Goal: Task Accomplishment & Management: Manage account settings

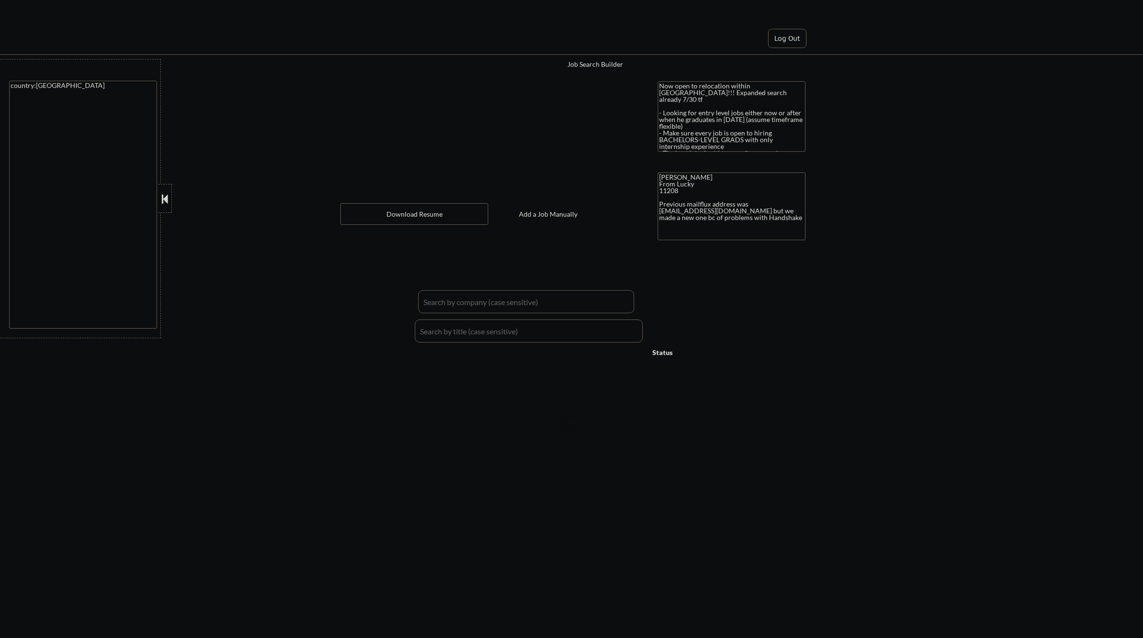
select select ""applied""
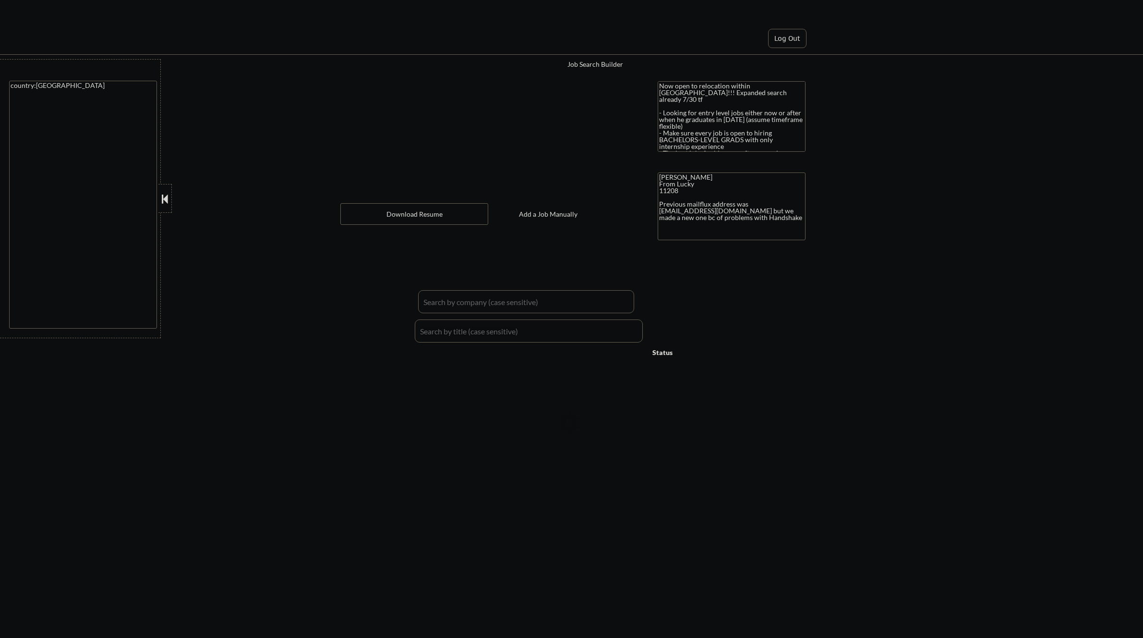
select select ""applied""
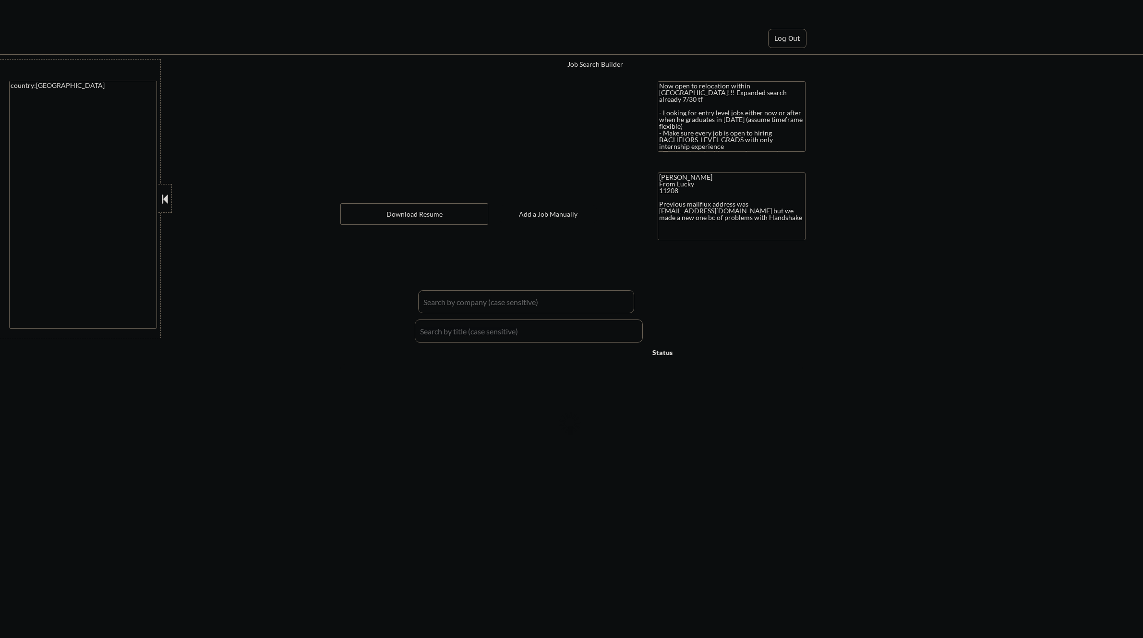
select select ""applied""
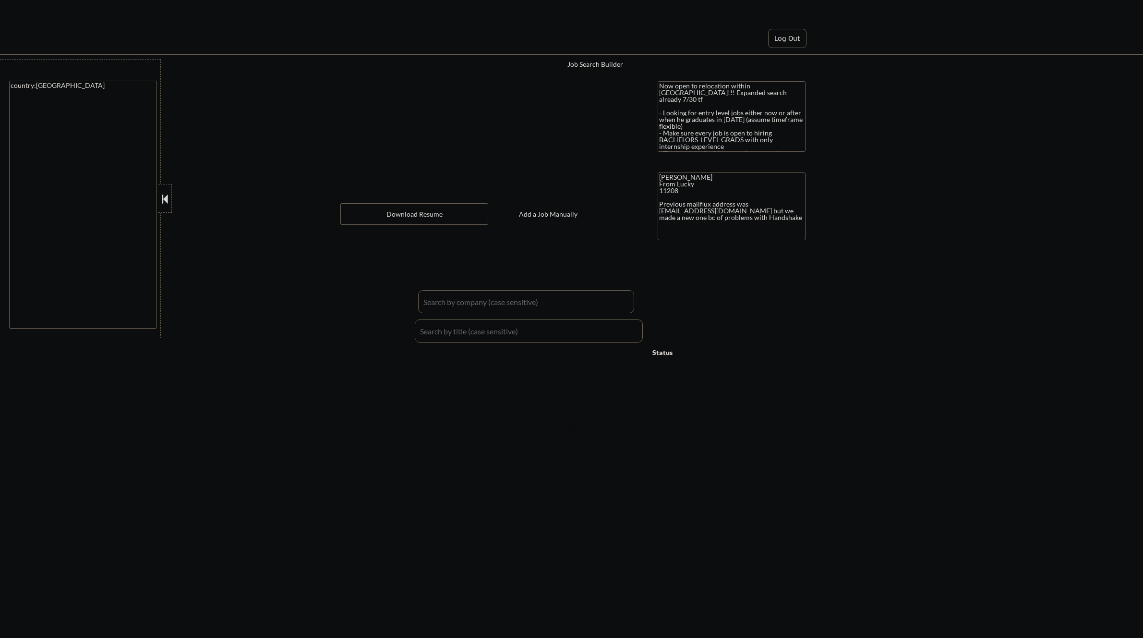
select select ""applied""
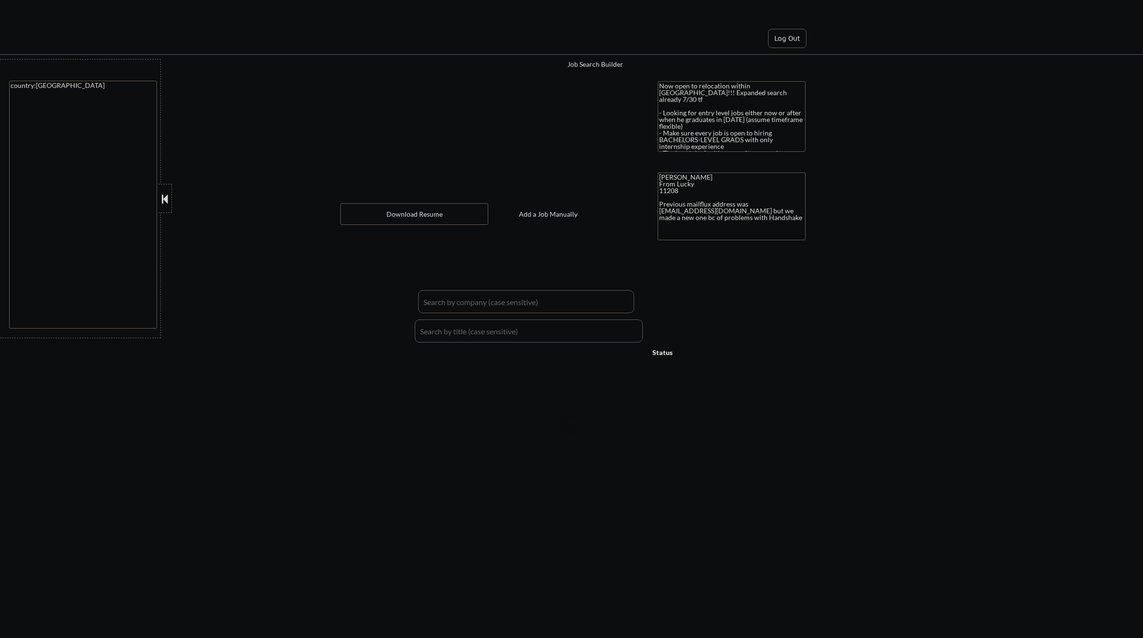
select select ""applied""
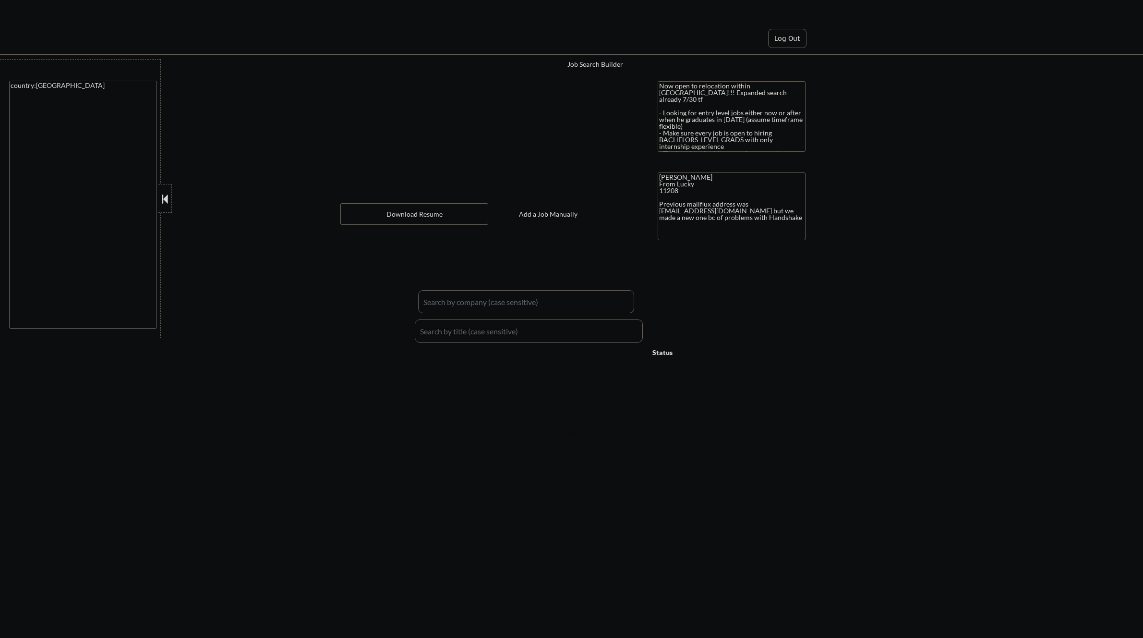
select select ""applied""
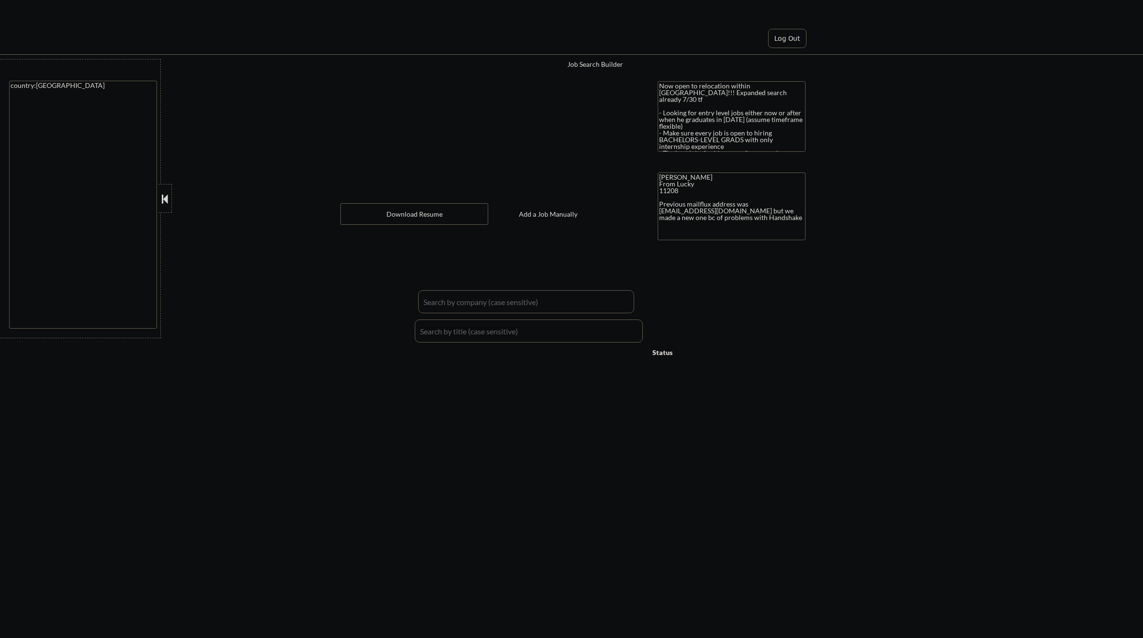
select select ""applied""
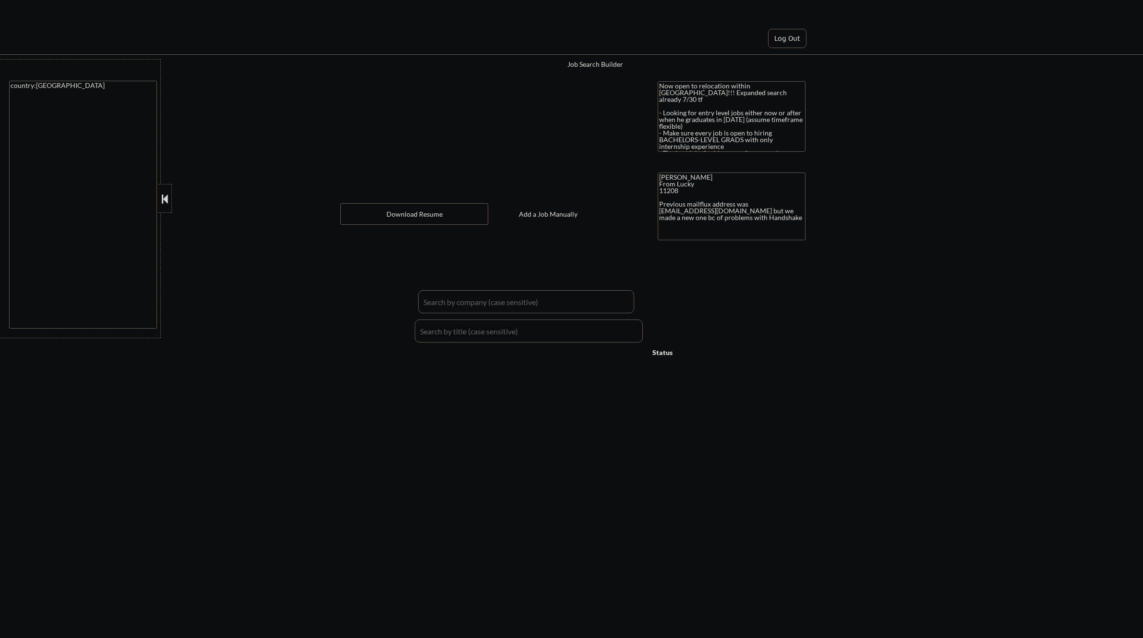
select select ""applied""
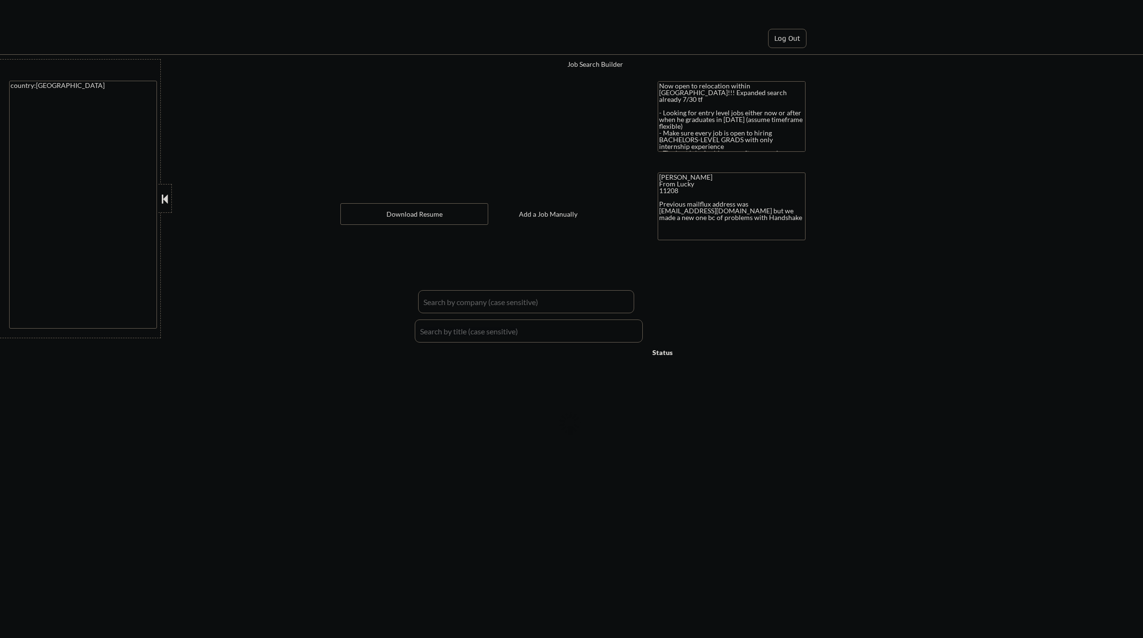
select select ""applied""
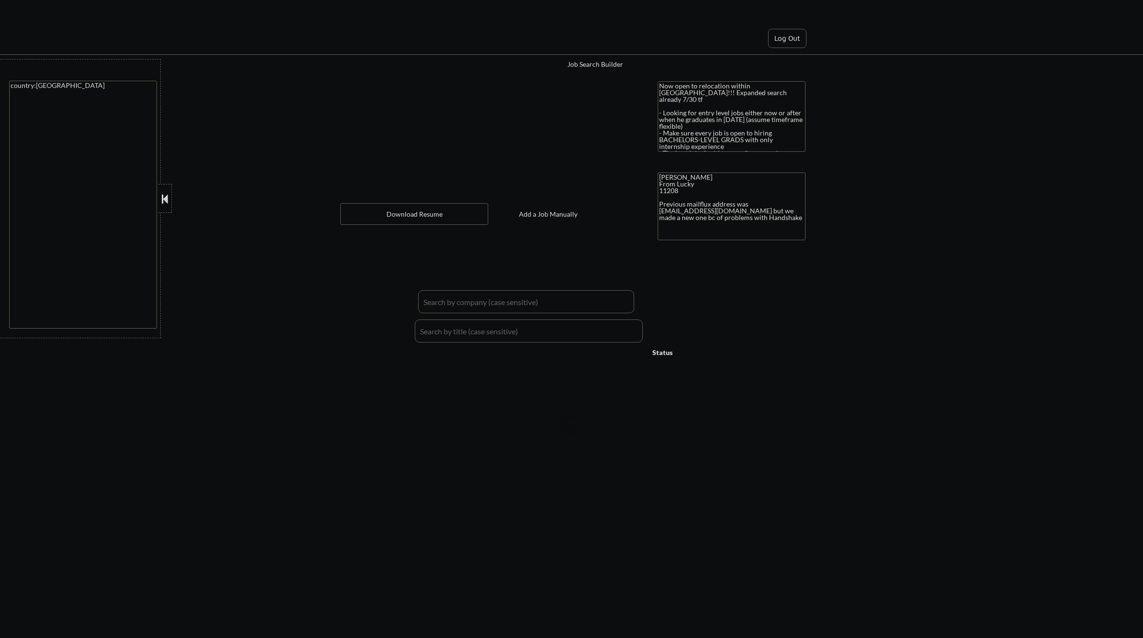
select select ""applied""
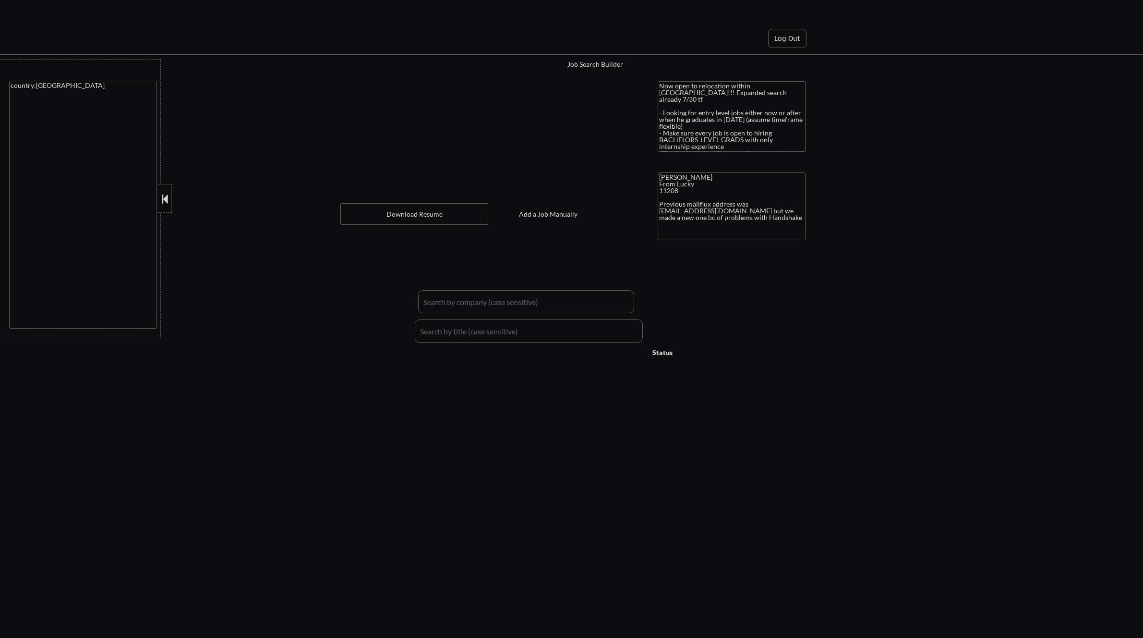
select select ""applied""
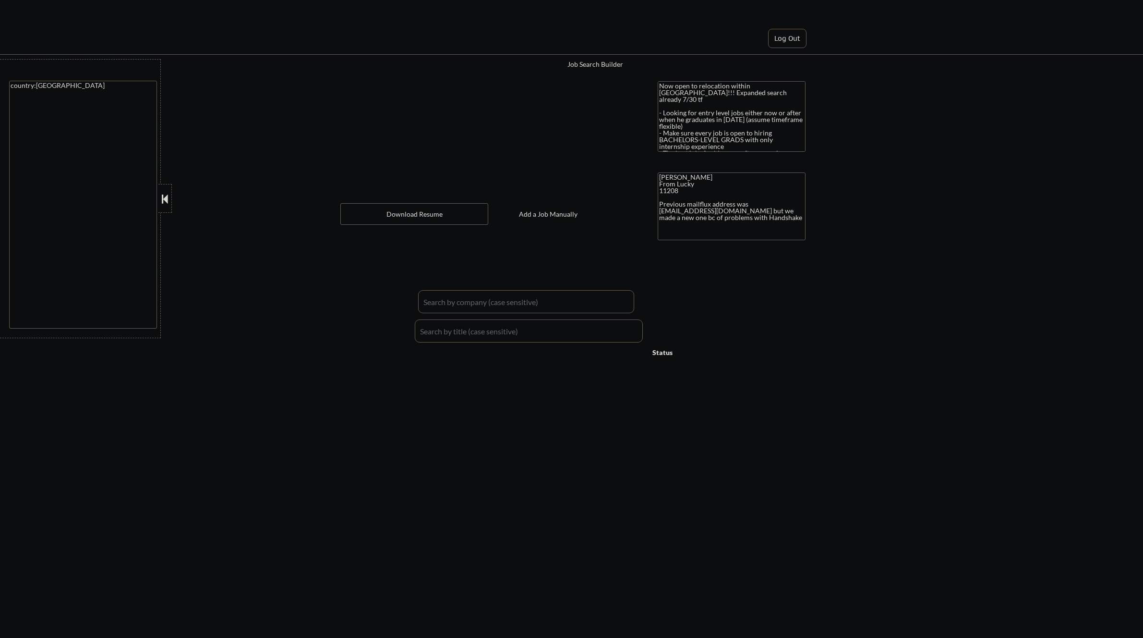
select select ""applied""
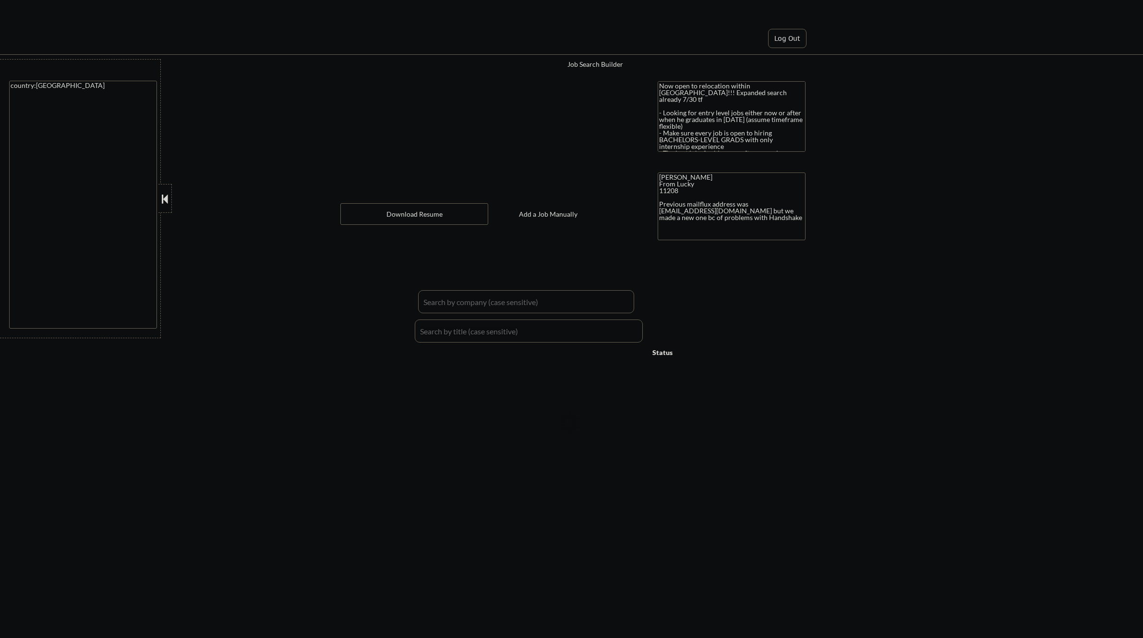
select select ""applied""
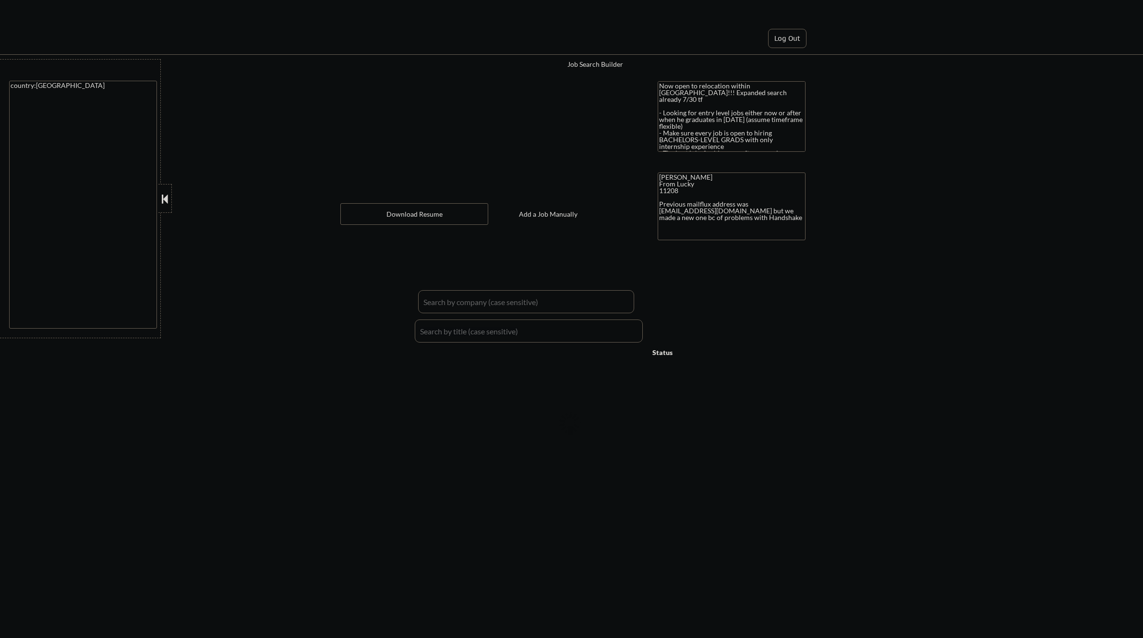
select select ""applied""
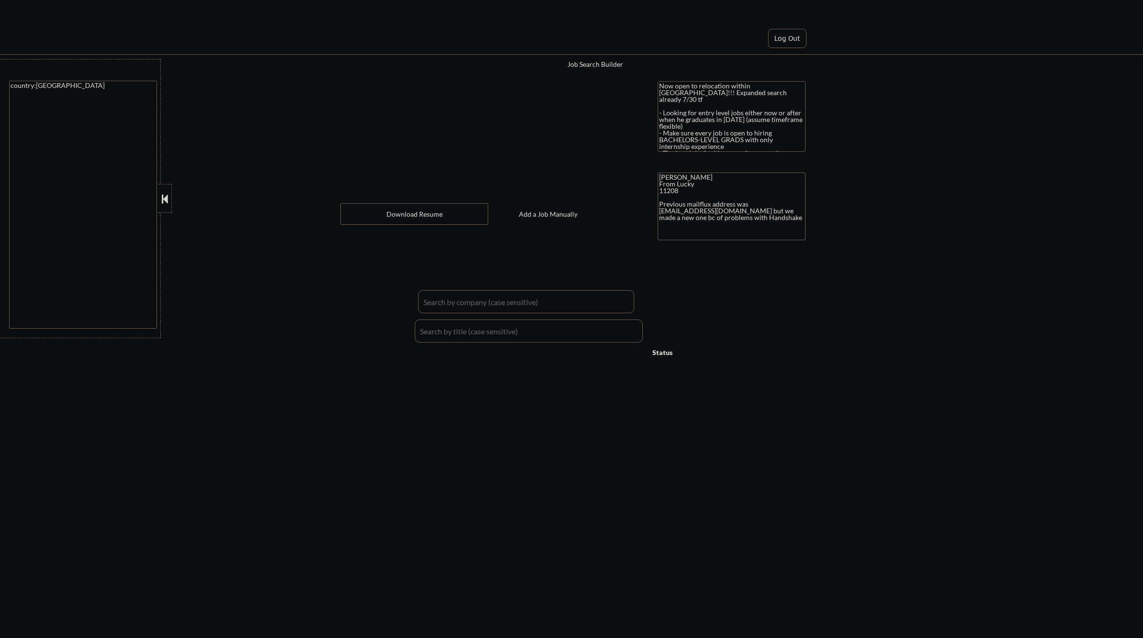
select select ""applied""
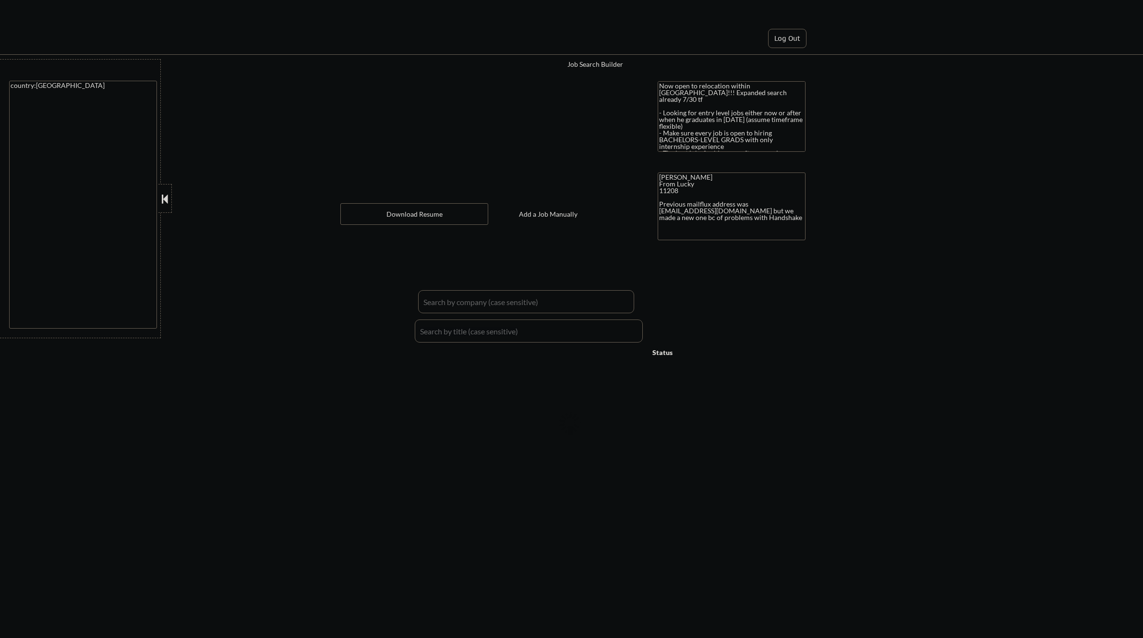
select select ""applied""
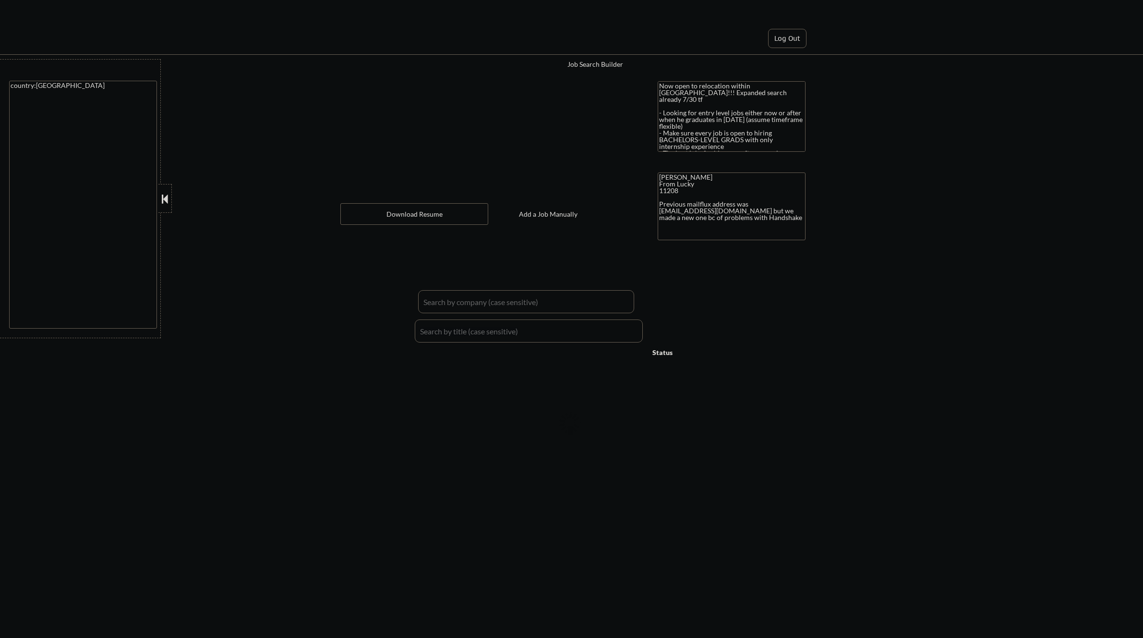
select select ""applied""
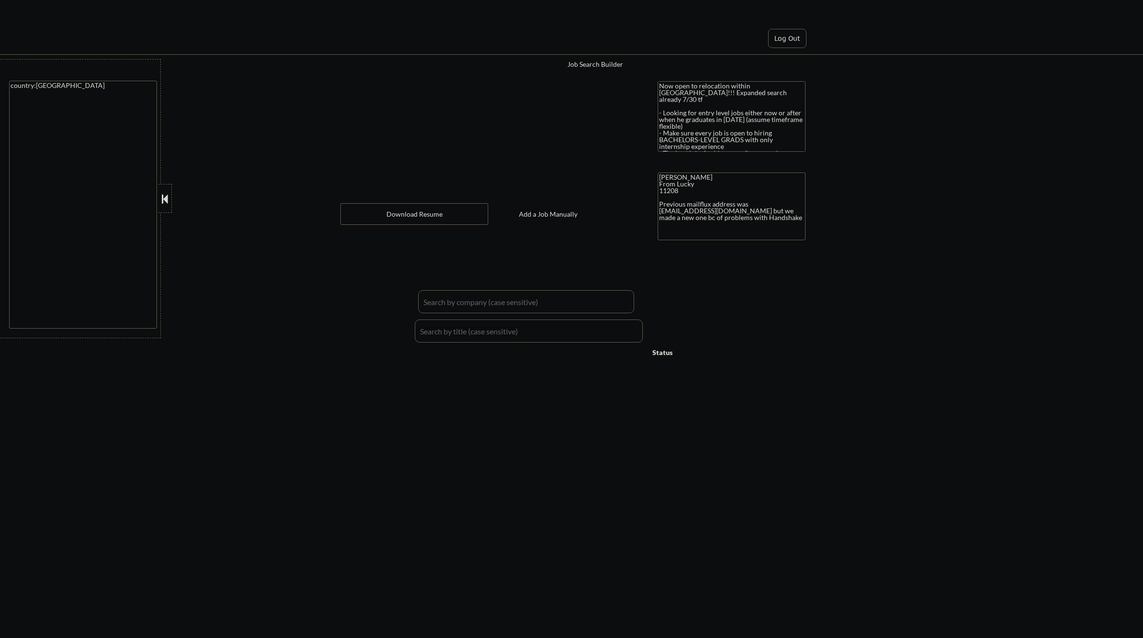
select select ""applied""
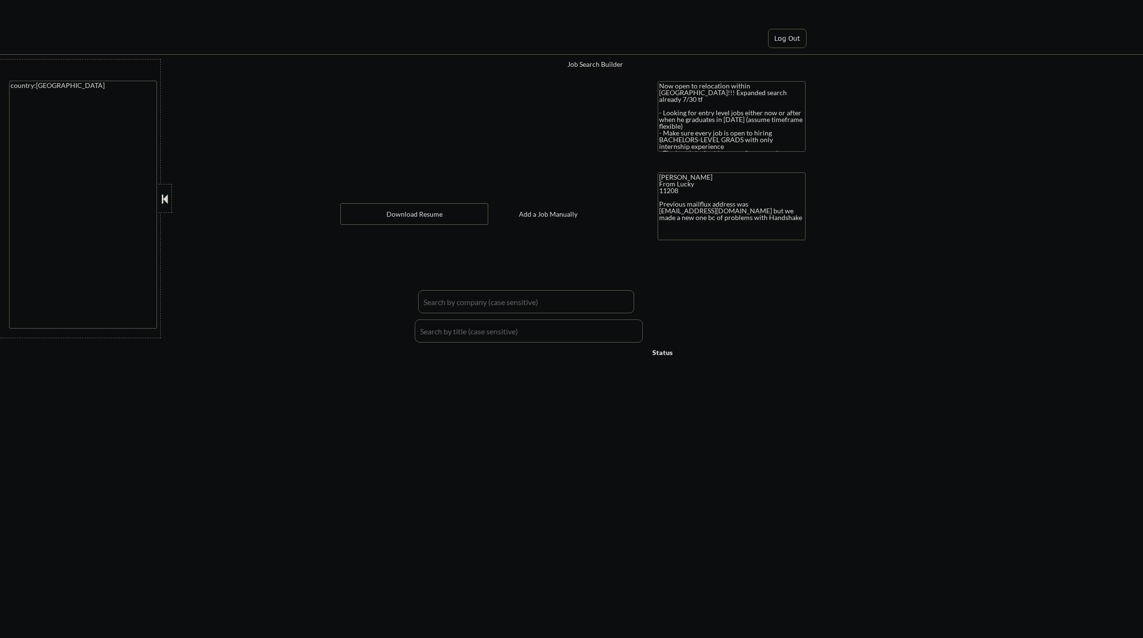
select select ""applied""
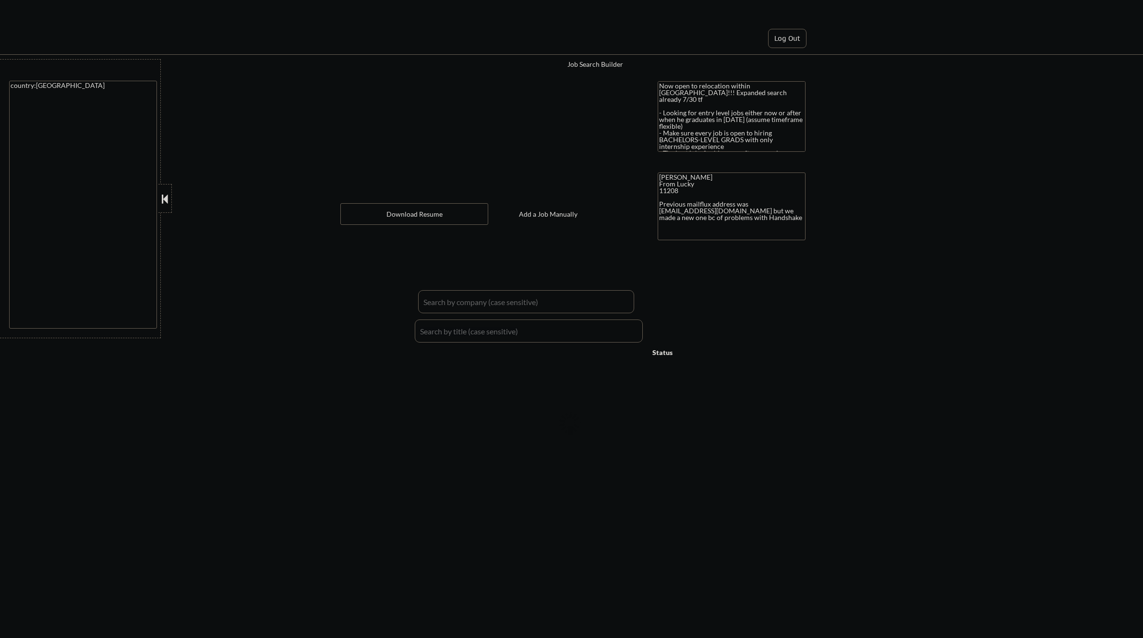
select select ""applied""
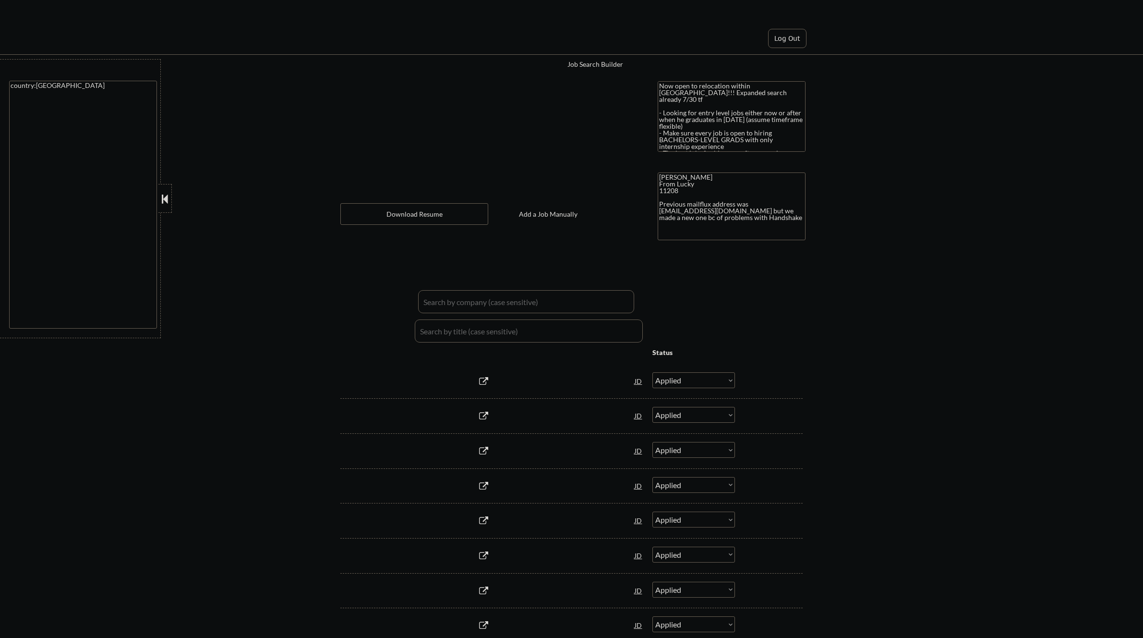
select select ""pending""
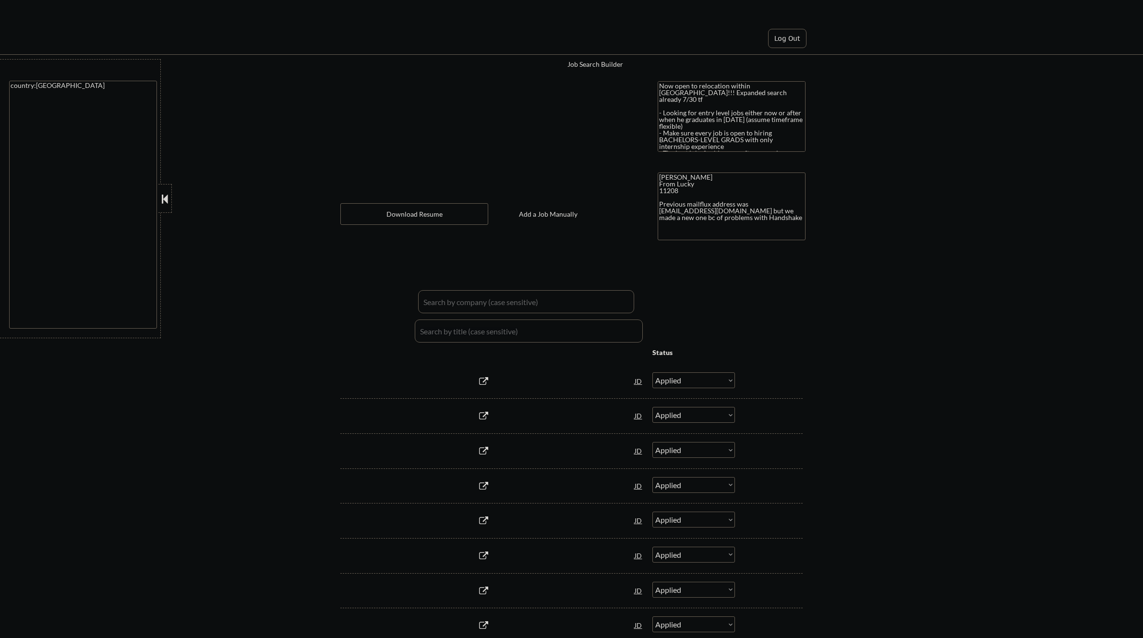
select select ""pending""
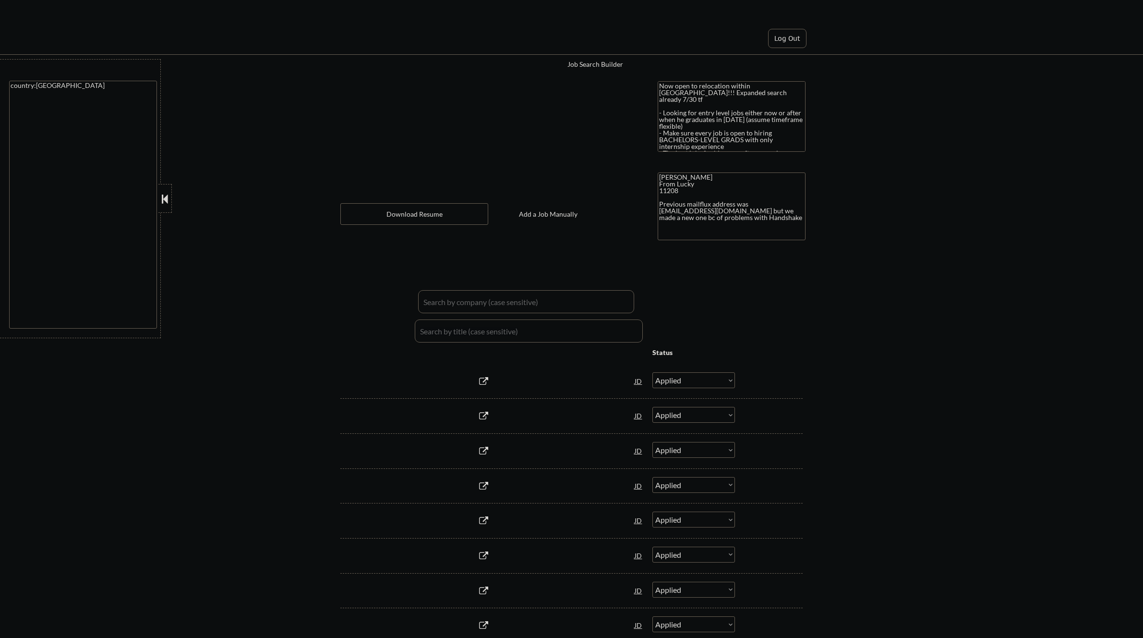
select select ""pending""
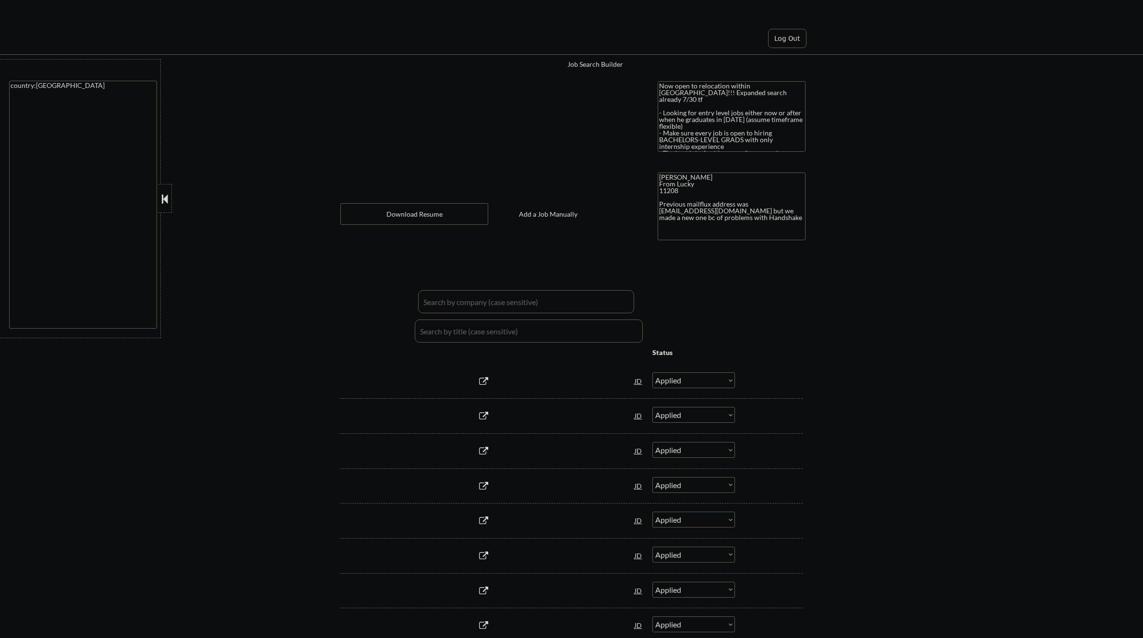
select select ""pending""
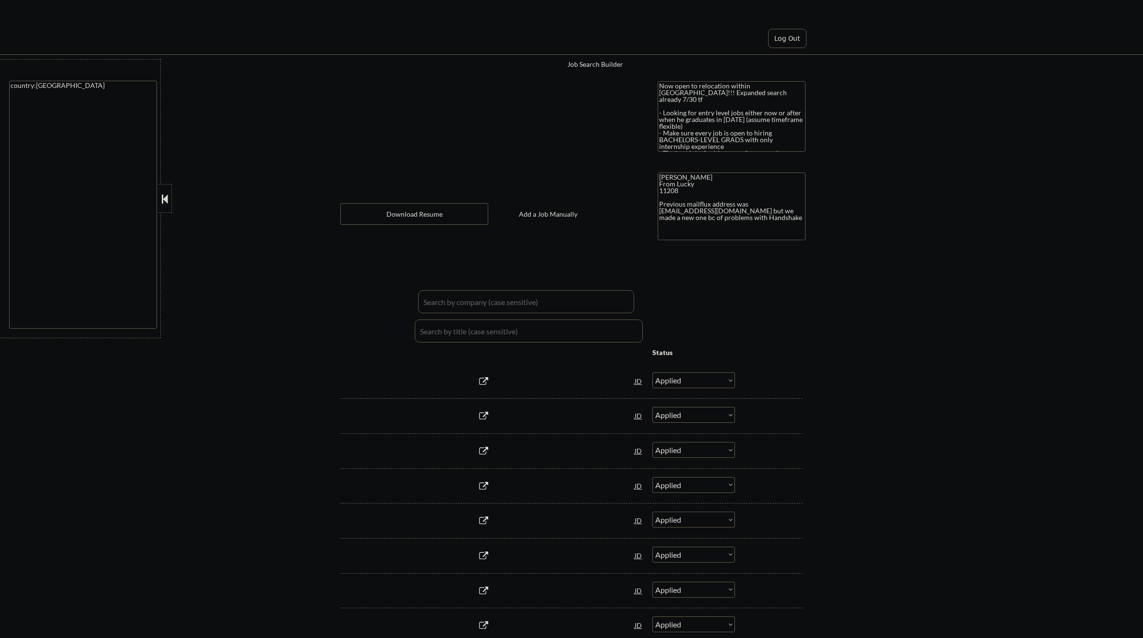
select select ""pending""
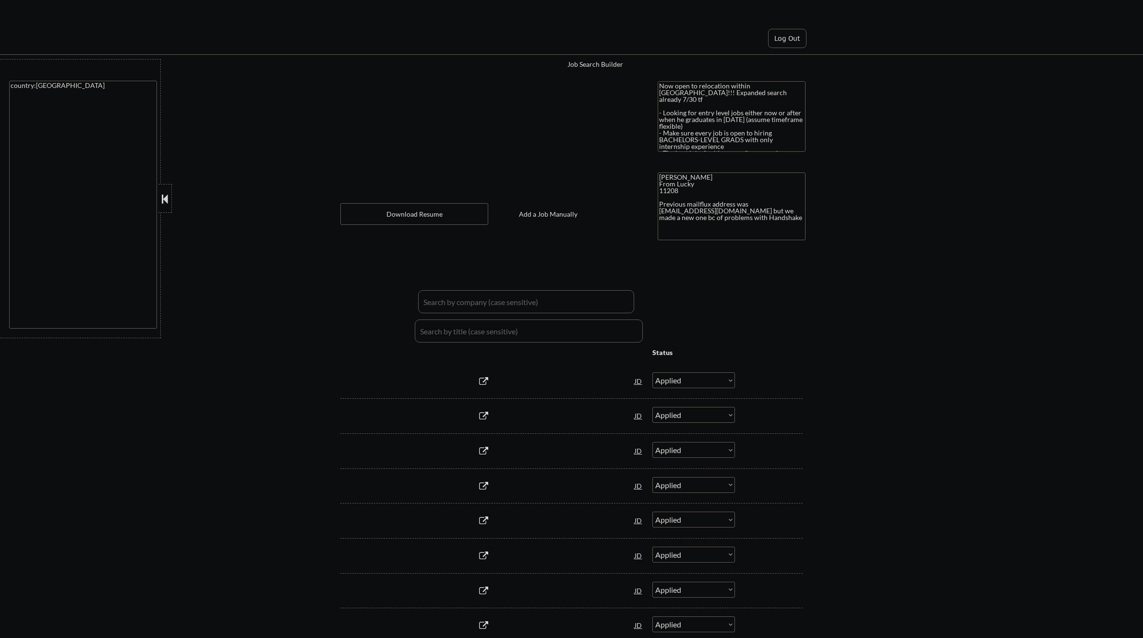
select select ""pending""
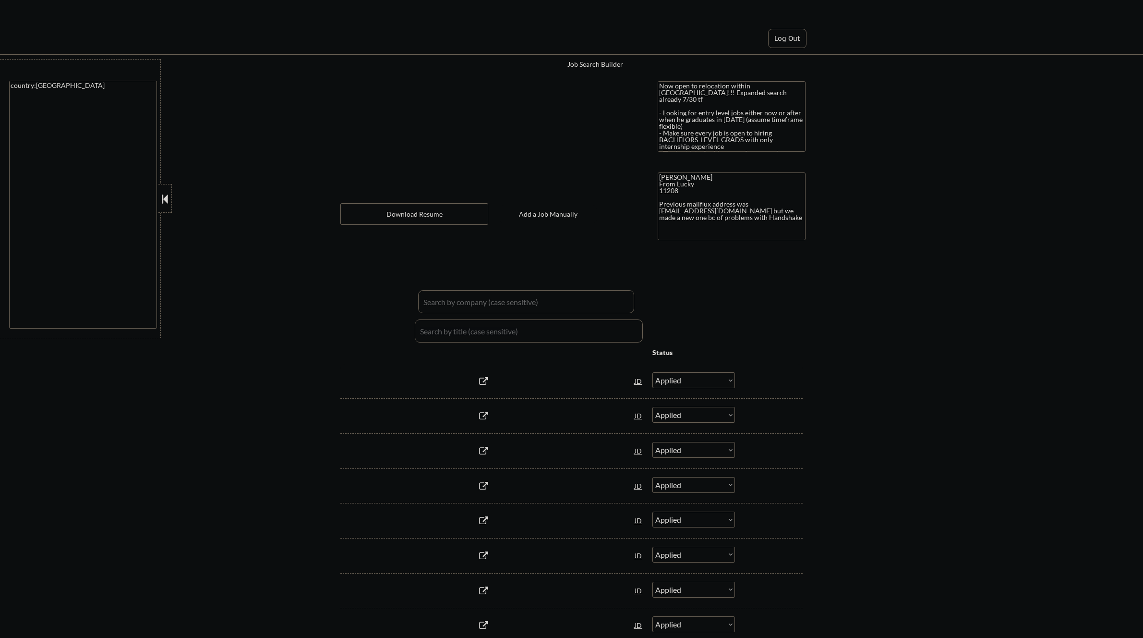
select select ""pending""
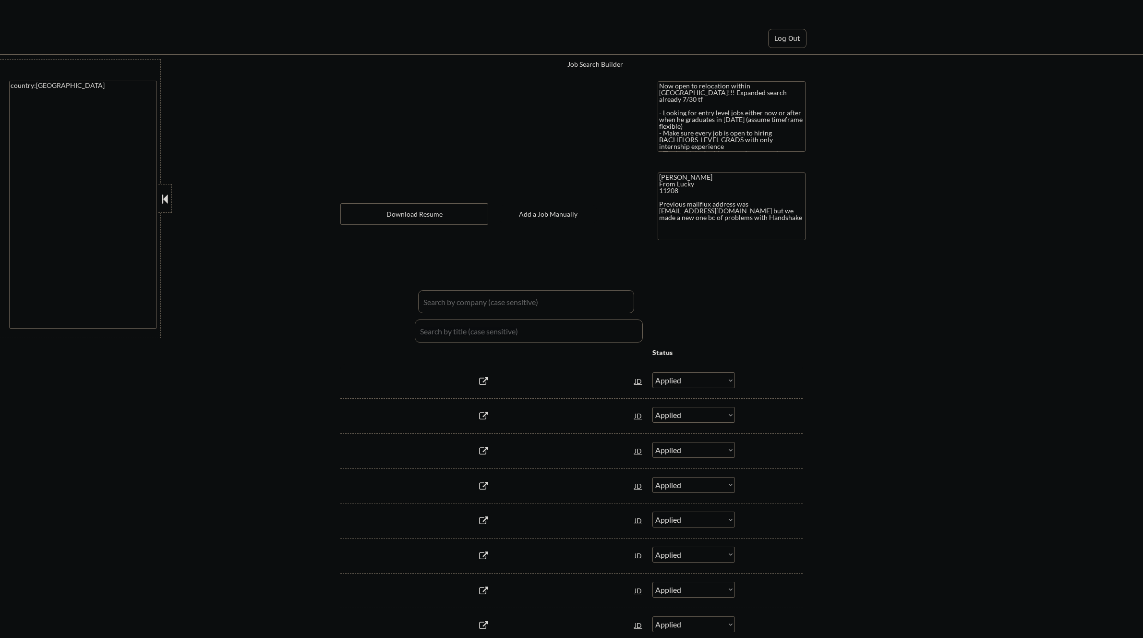
select select ""pending""
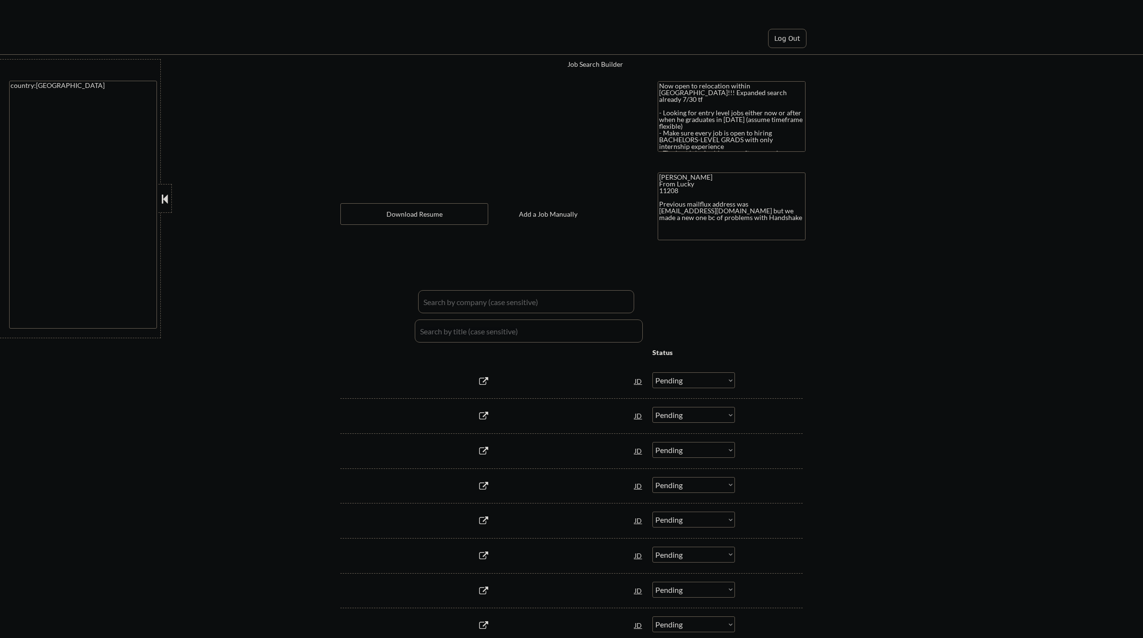
select select ""pending""
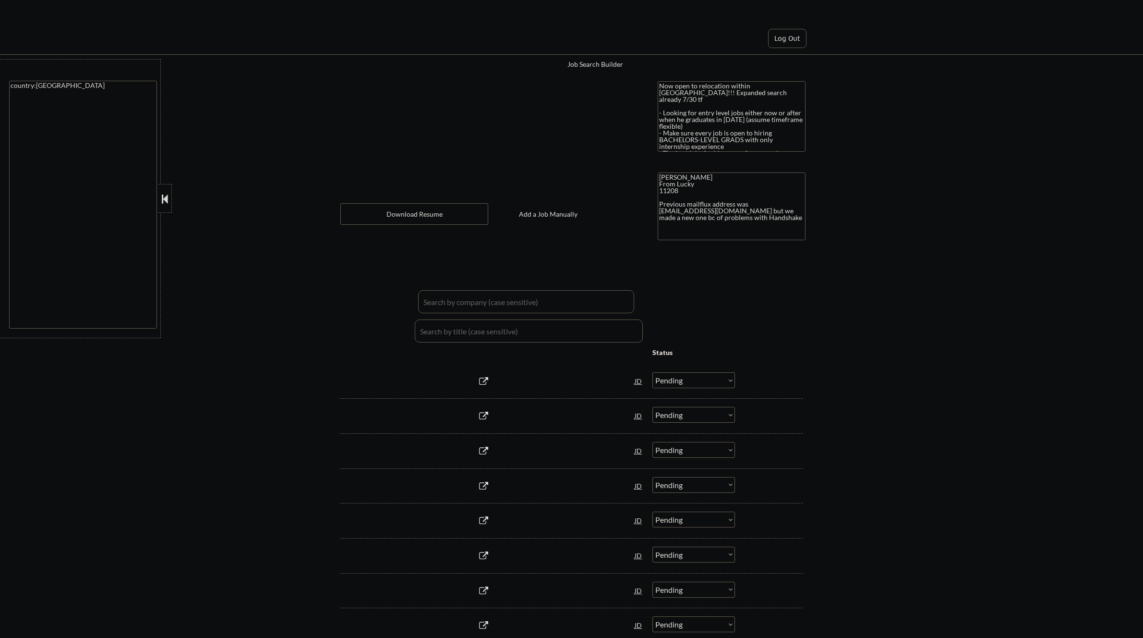
select select ""pending""
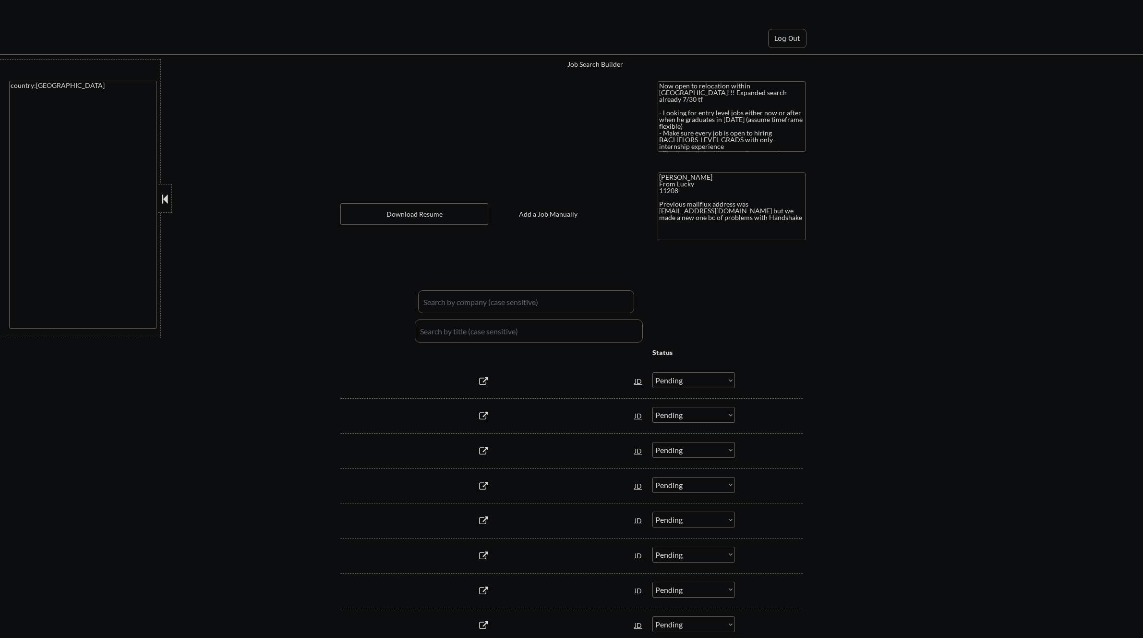
select select ""pending""
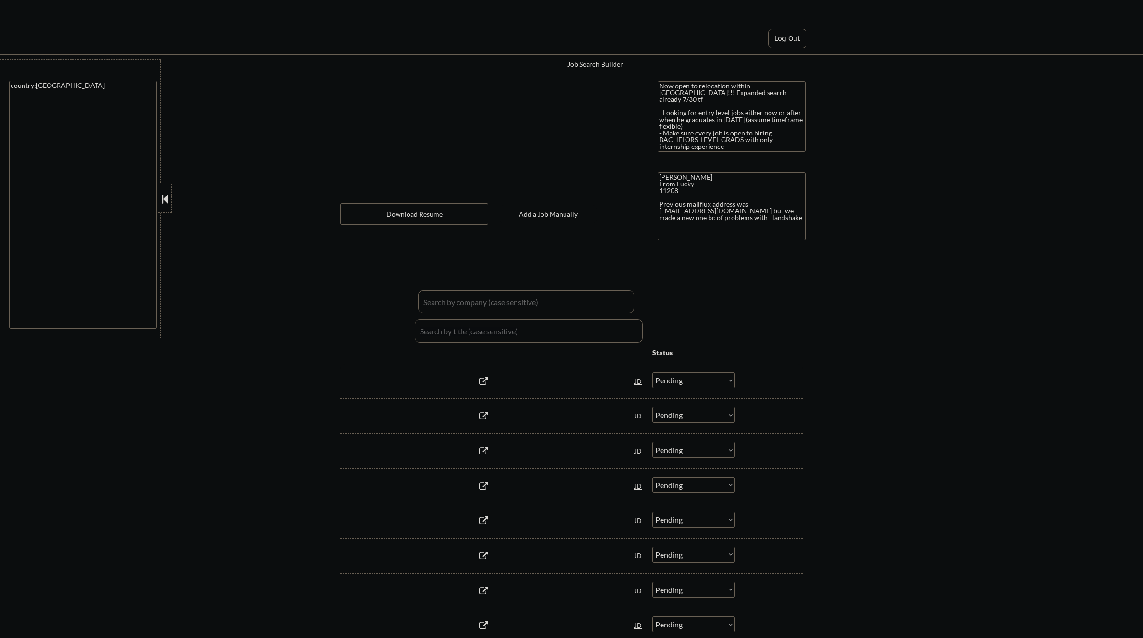
select select ""pending""
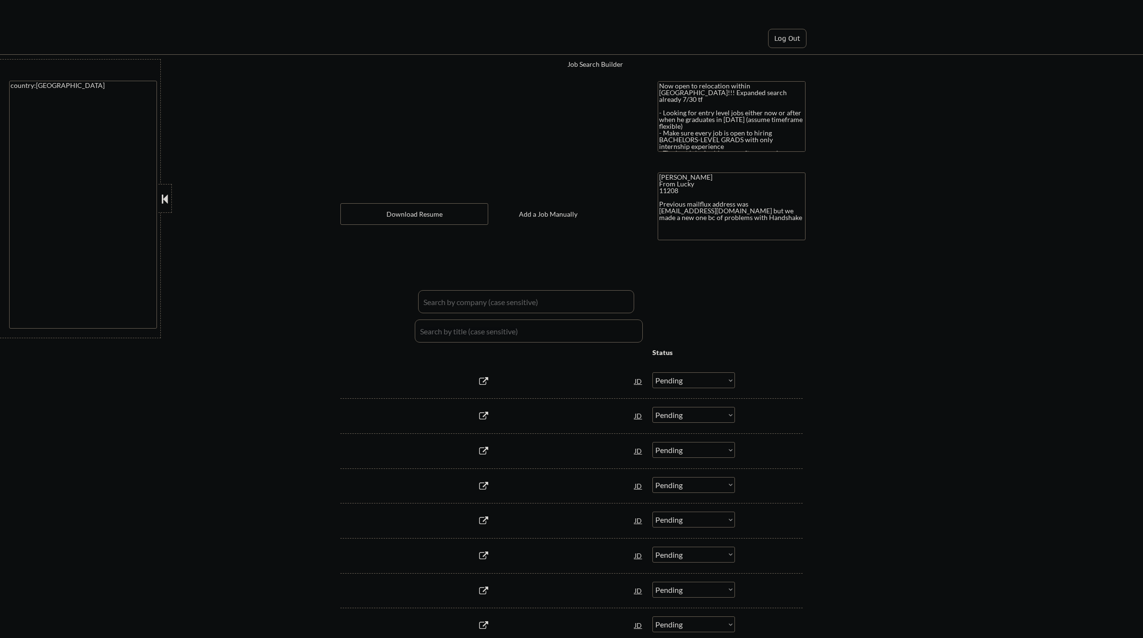
select select ""pending""
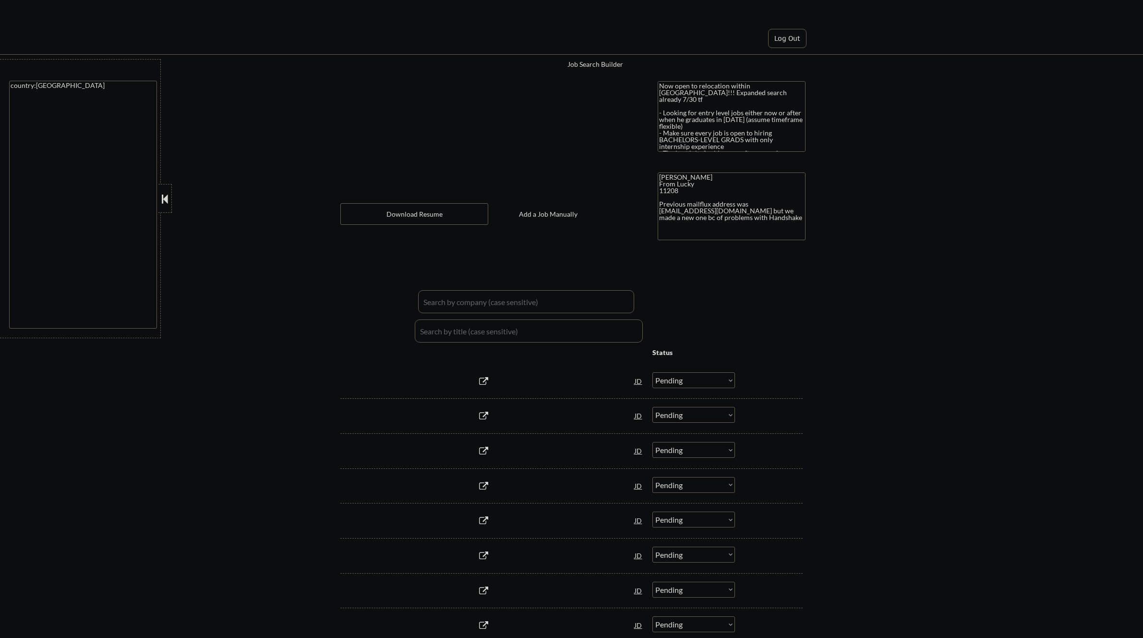
select select ""pending""
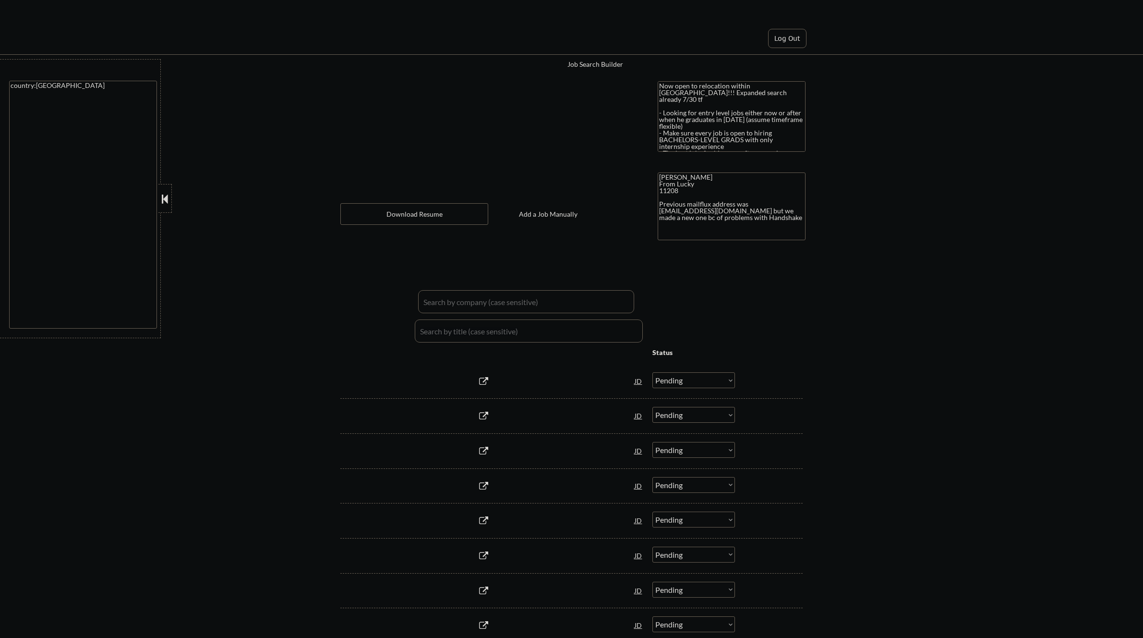
select select ""pending""
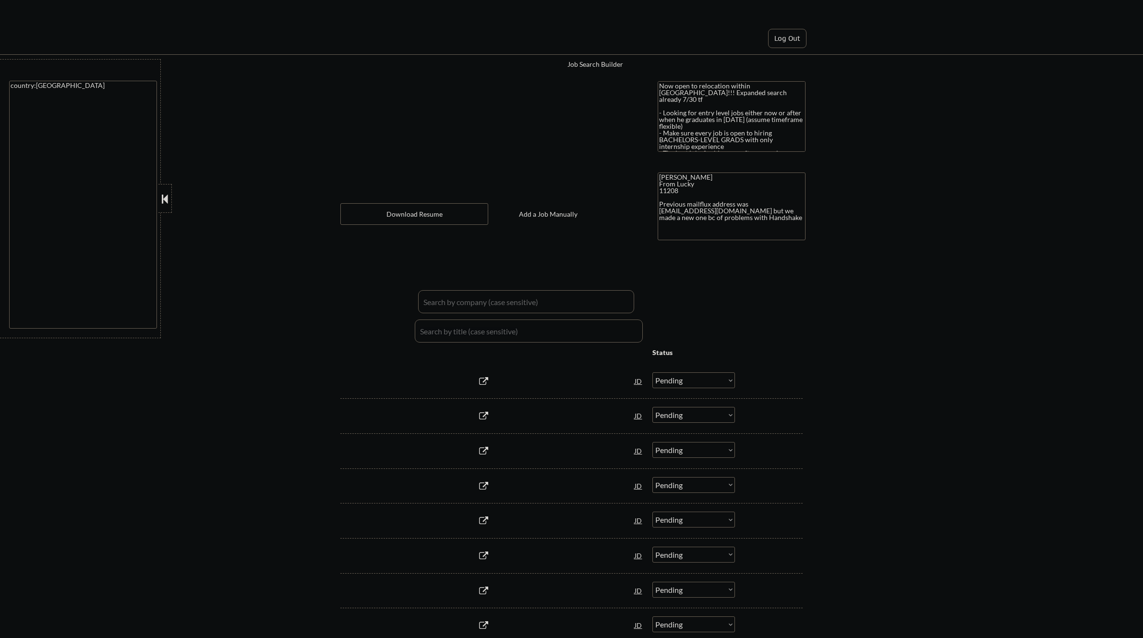
select select ""pending""
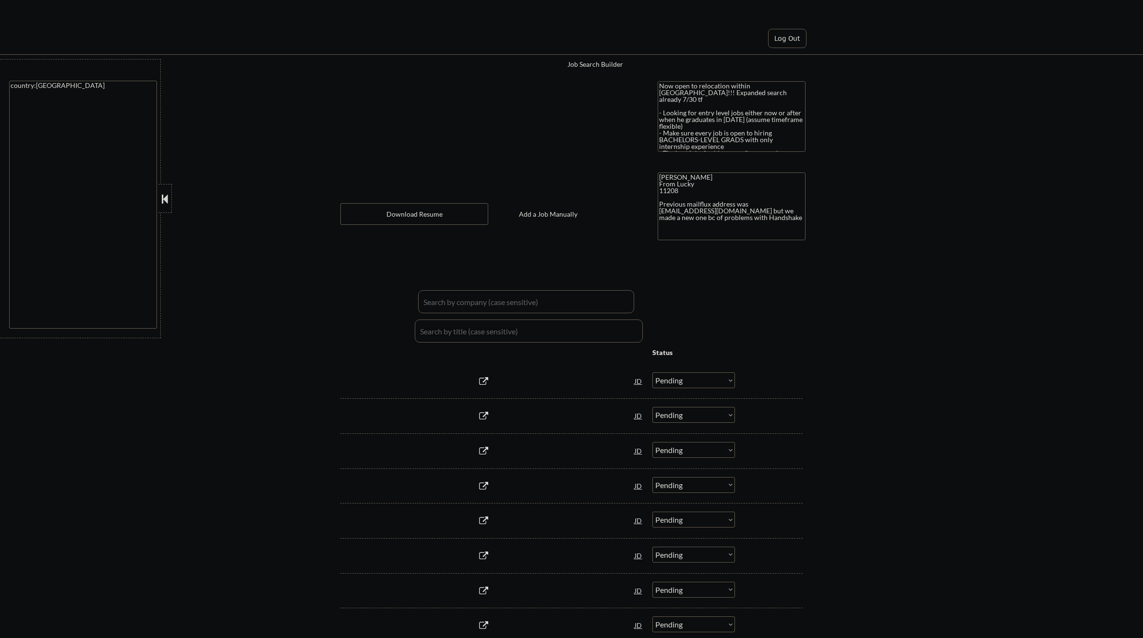
select select ""pending""
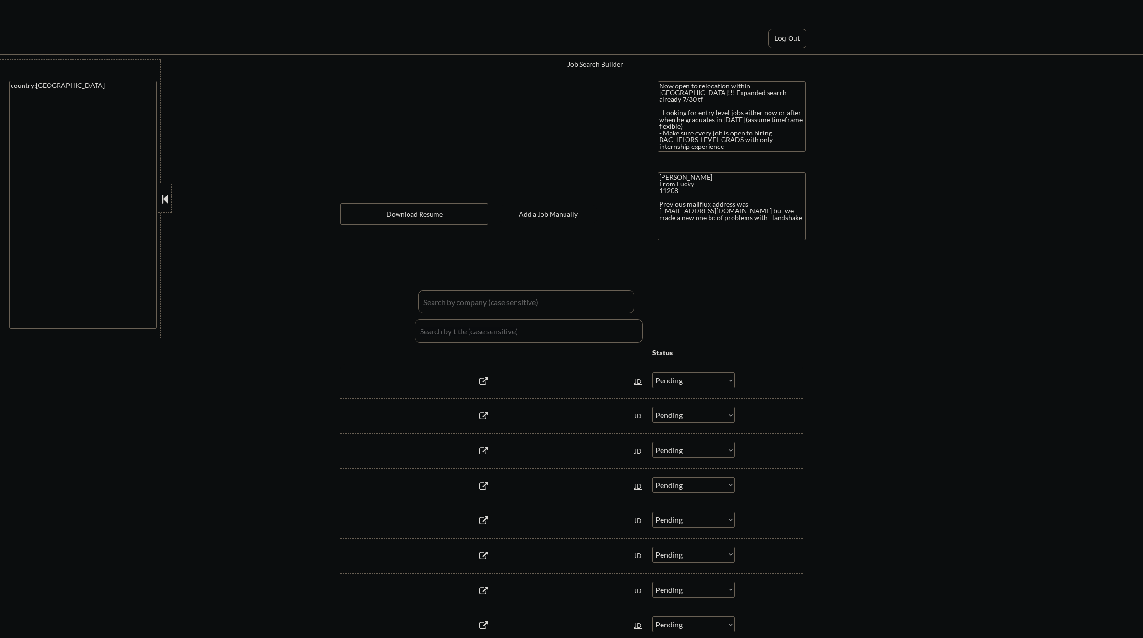
select select ""pending""
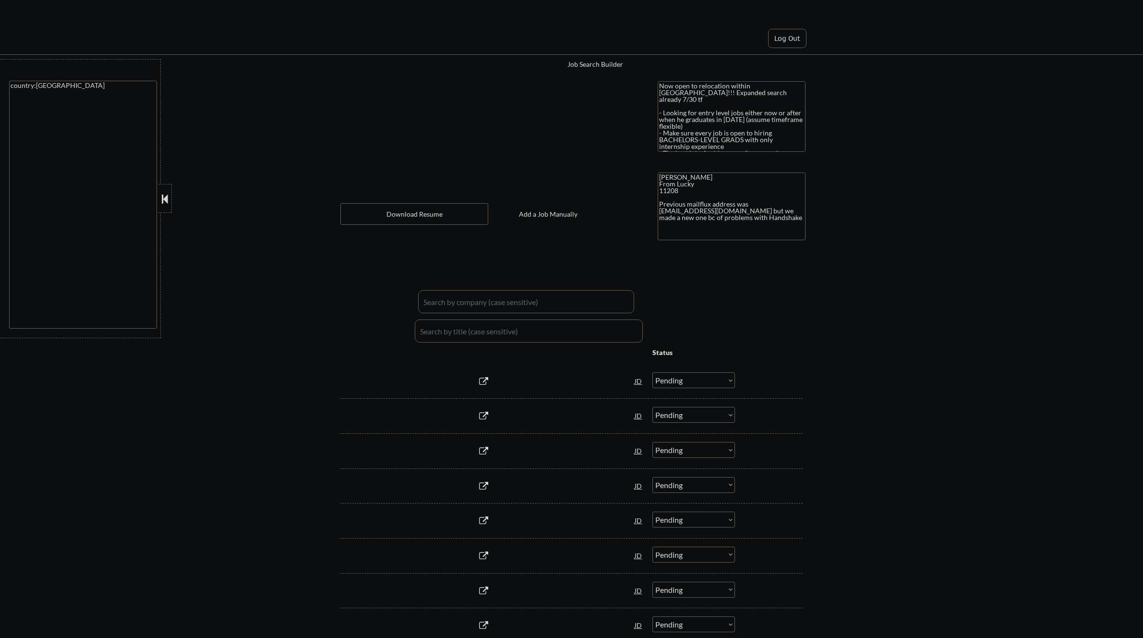
select select ""pending""
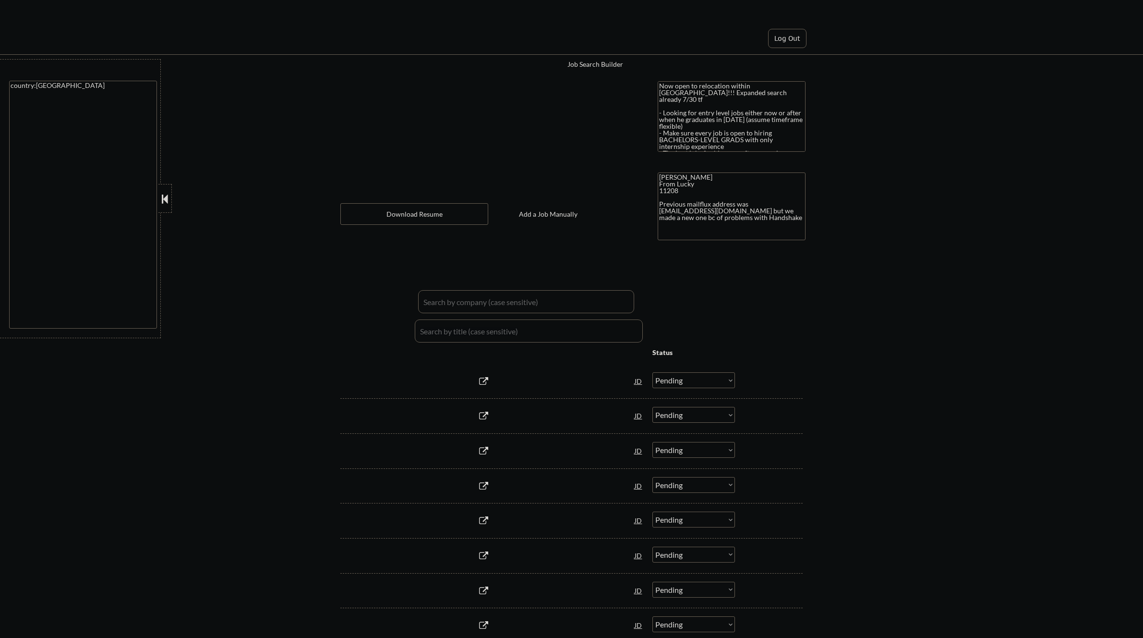
select select ""pending""
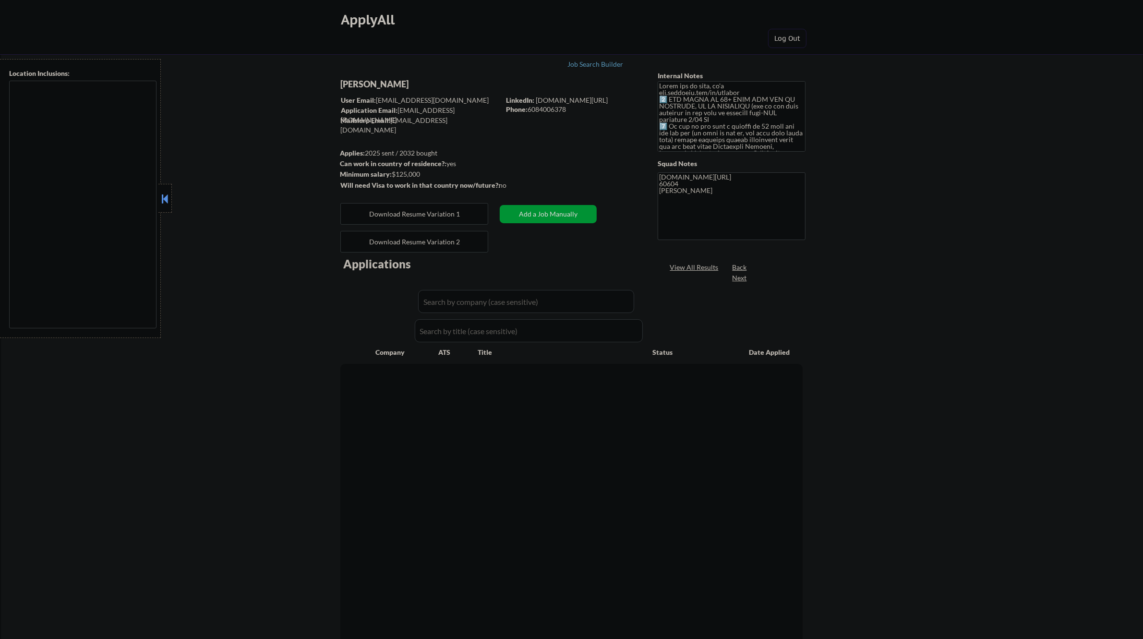
type textarea "[GEOGRAPHIC_DATA], [GEOGRAPHIC_DATA] [GEOGRAPHIC_DATA], [GEOGRAPHIC_DATA], [GEO…"
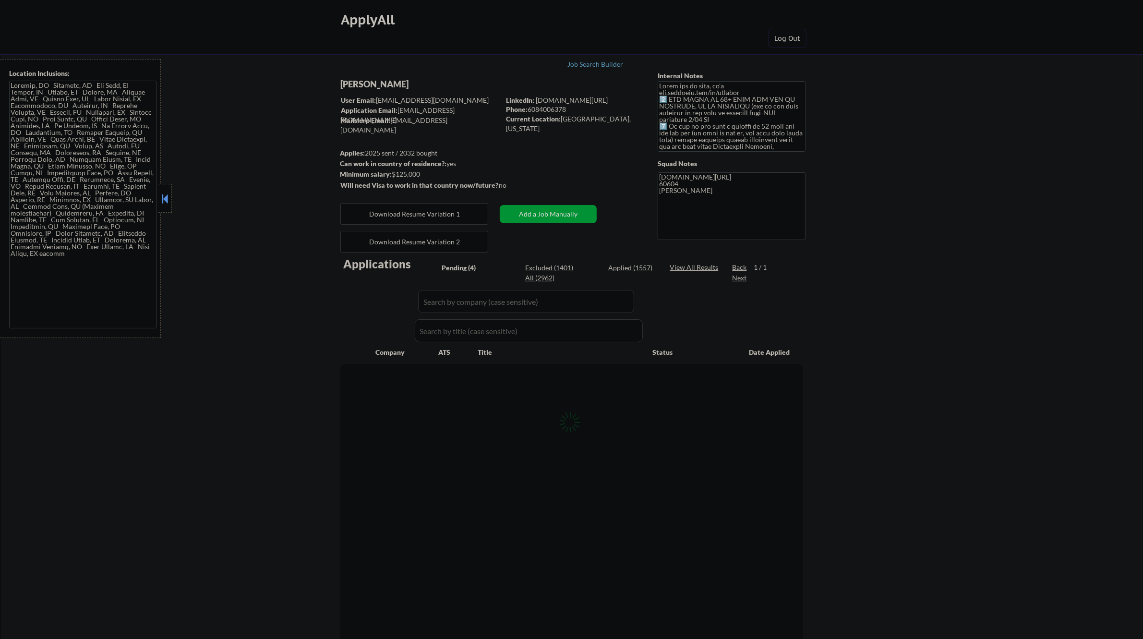
select select ""pending""
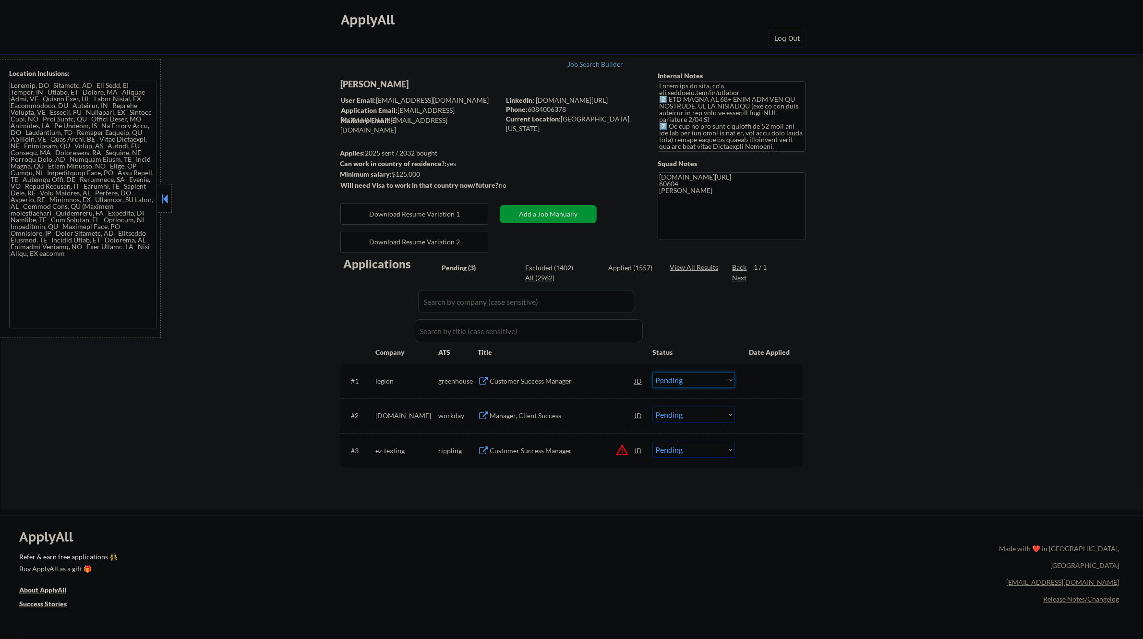
click at [686, 374] on select "Choose an option... Pending Applied Excluded (Questions) Excluded (Expired) Exc…" at bounding box center [693, 380] width 83 height 16
click at [652, 372] on select "Choose an option... Pending Applied Excluded (Questions) Excluded (Expired) Exc…" at bounding box center [693, 380] width 83 height 16
select select ""pending""
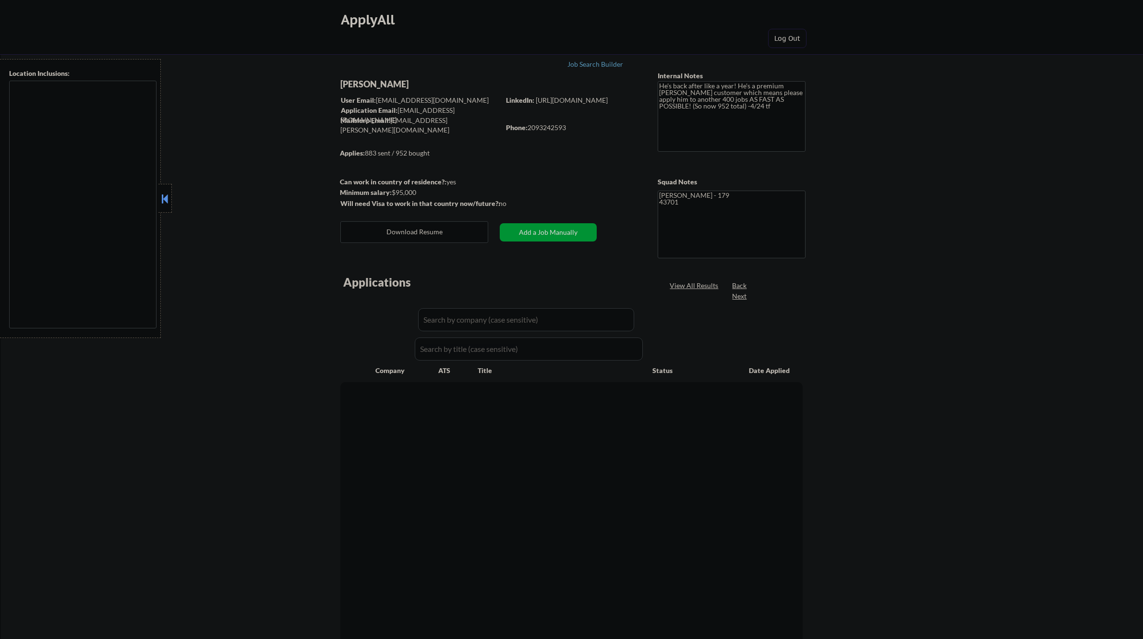
type textarea "remote"
select select ""pending""
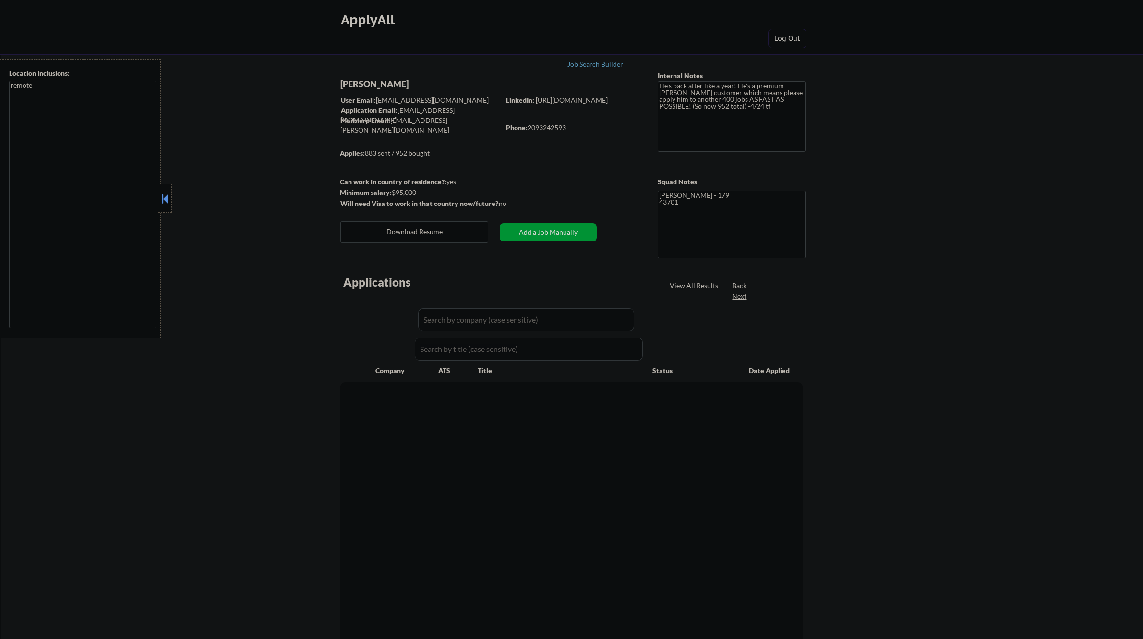
select select ""pending""
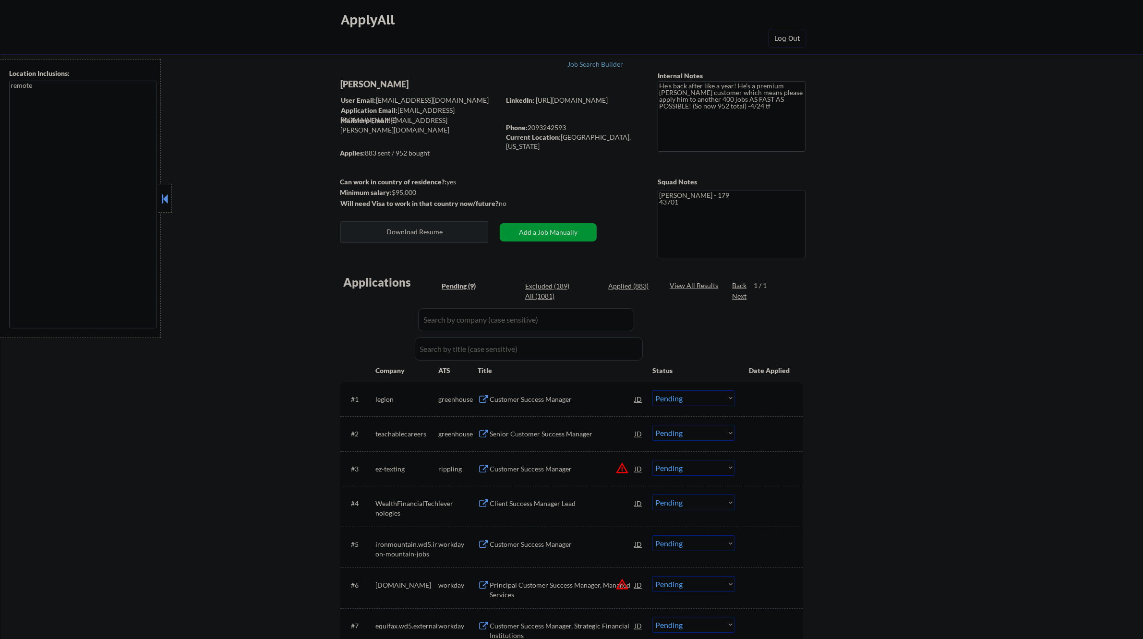
click at [452, 230] on button "Download Resume" at bounding box center [414, 232] width 148 height 22
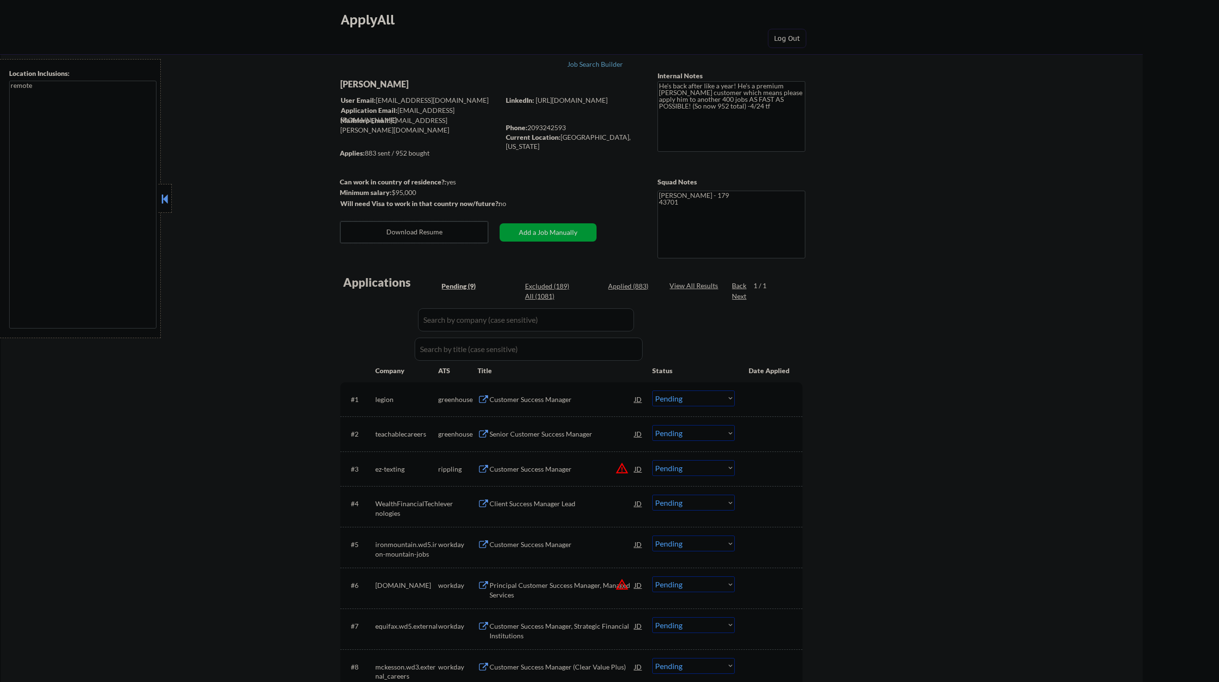
select select ""pending""
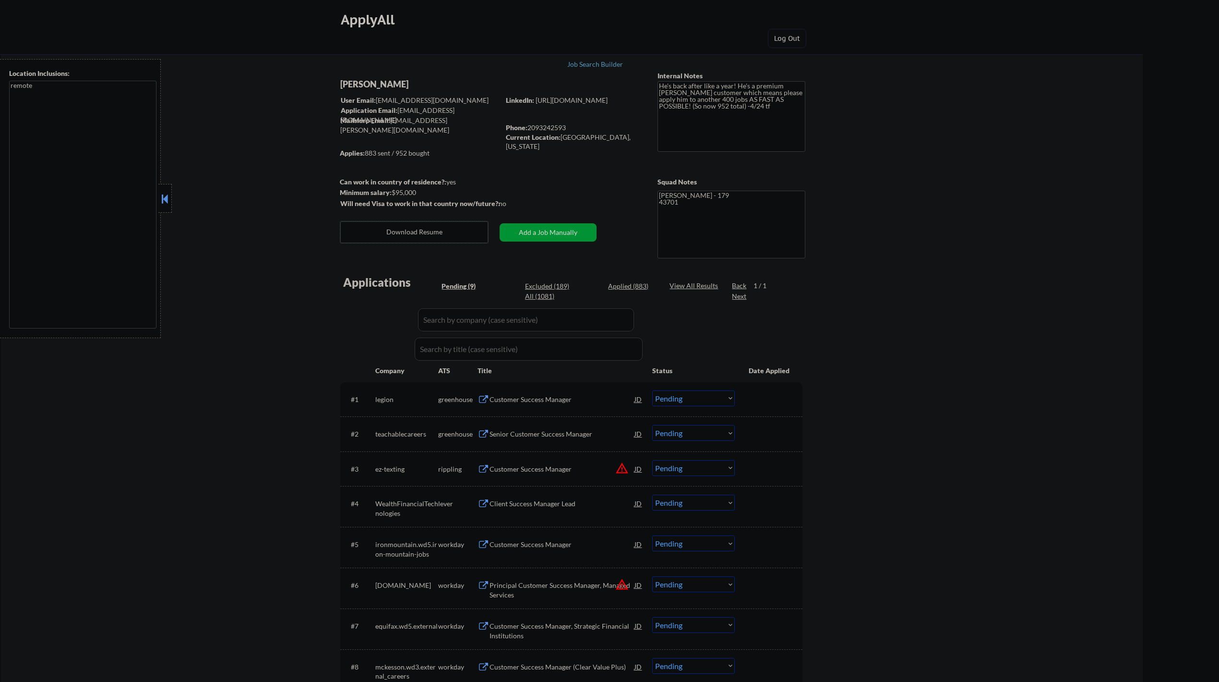
select select ""pending""
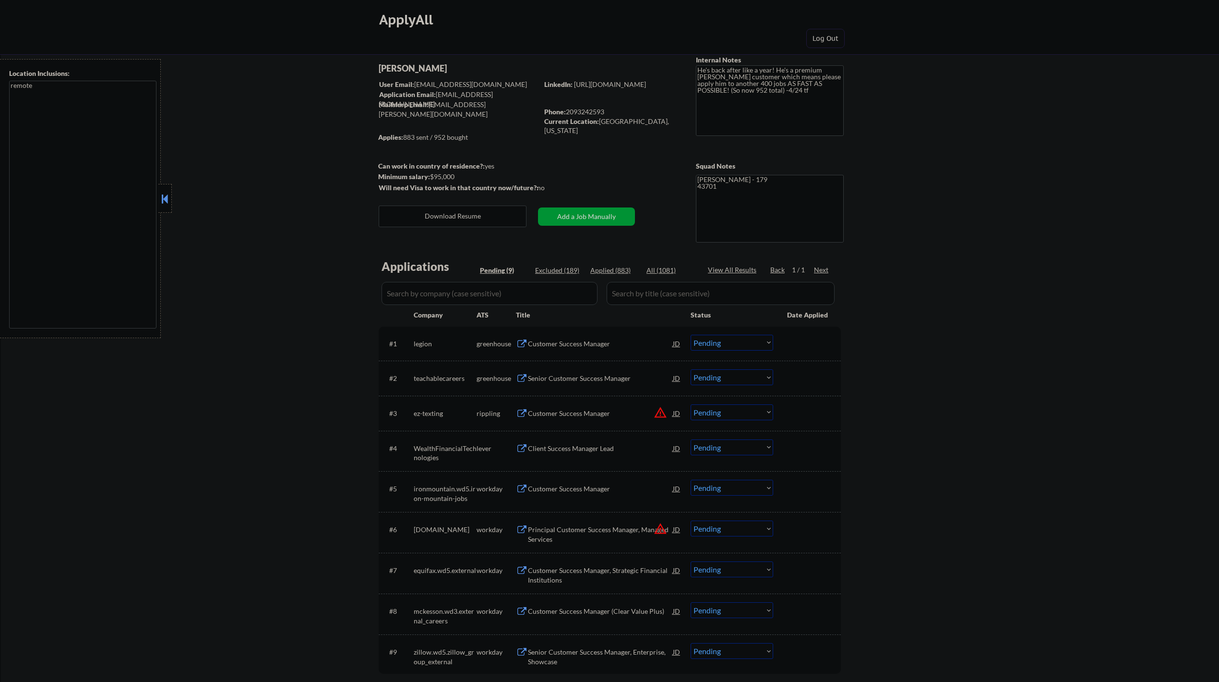
select select ""pending""
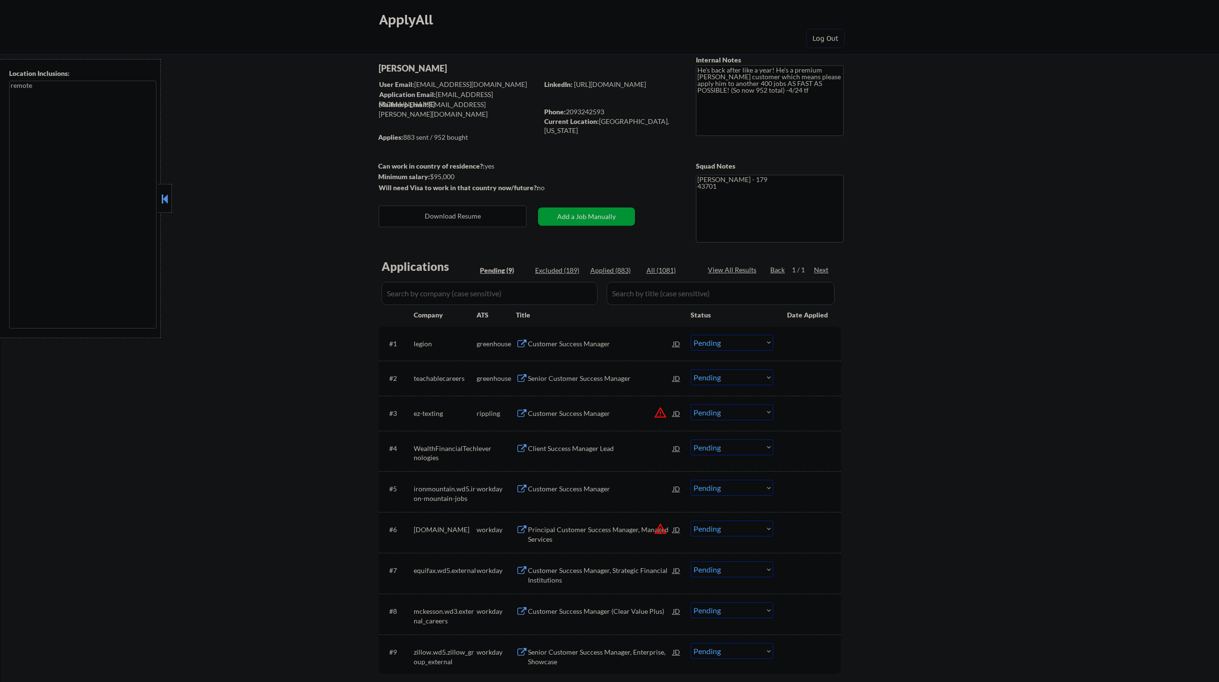
select select ""pending""
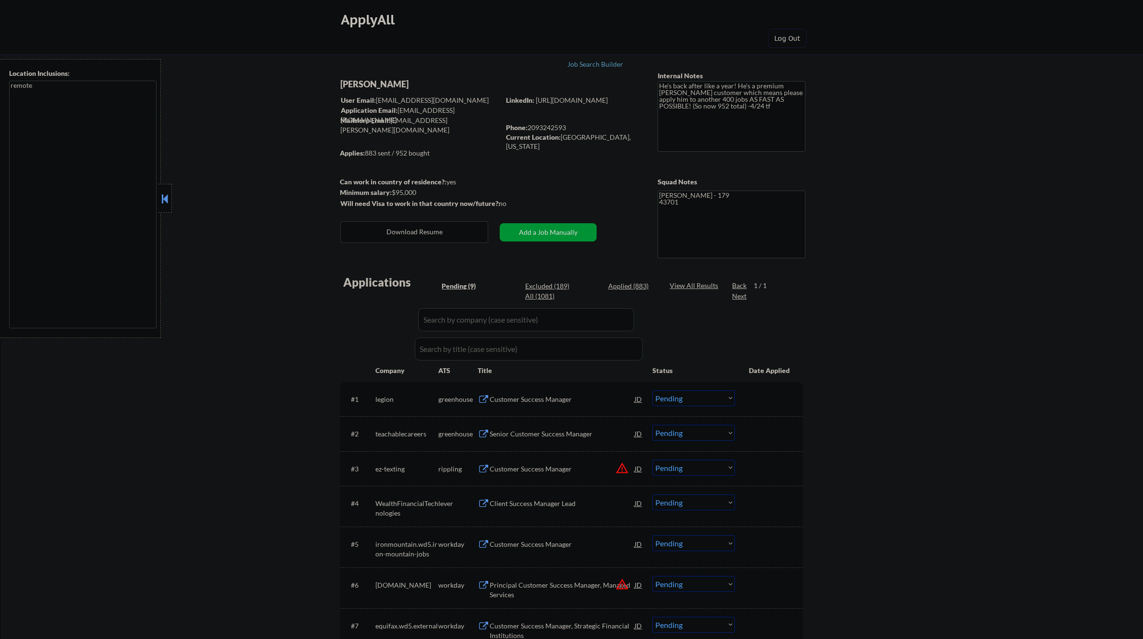
select select ""pending""
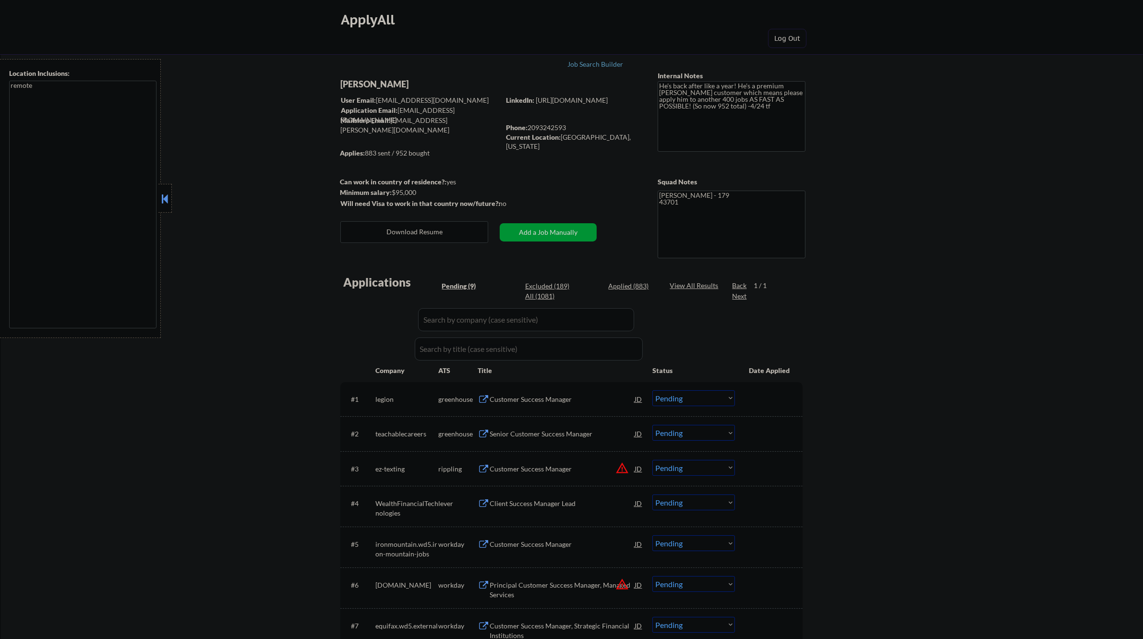
select select ""pending""
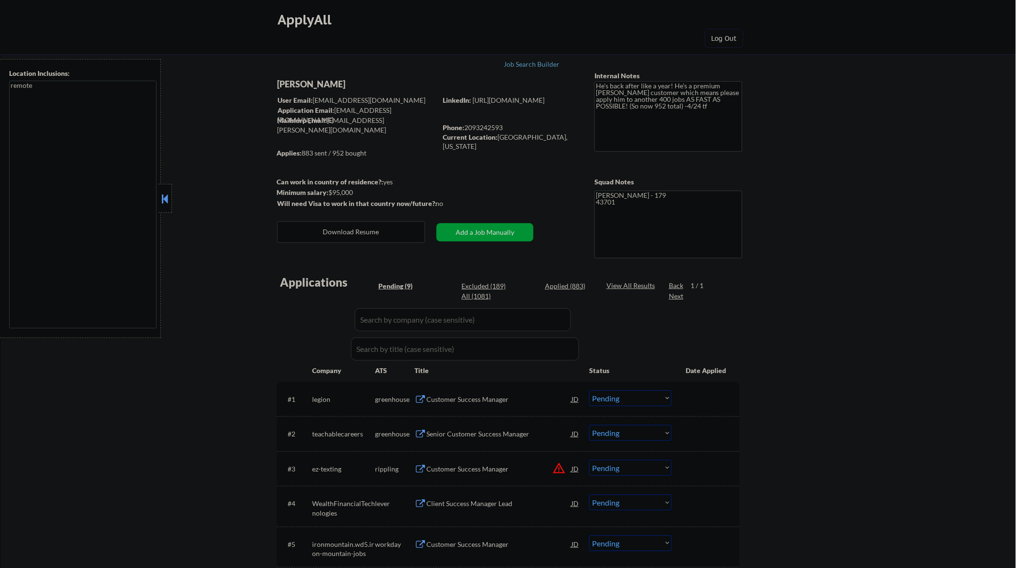
select select ""pending""
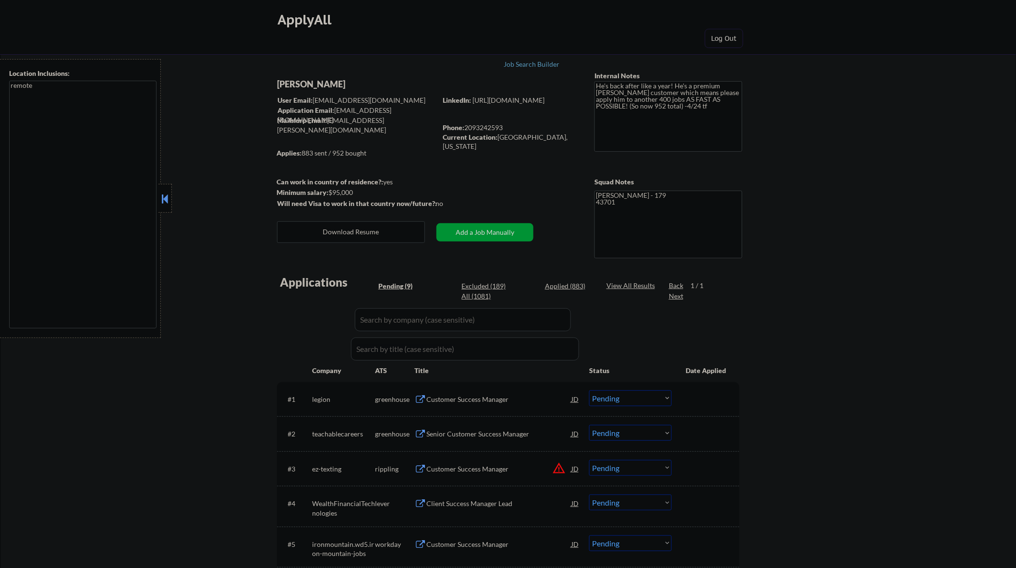
select select ""pending""
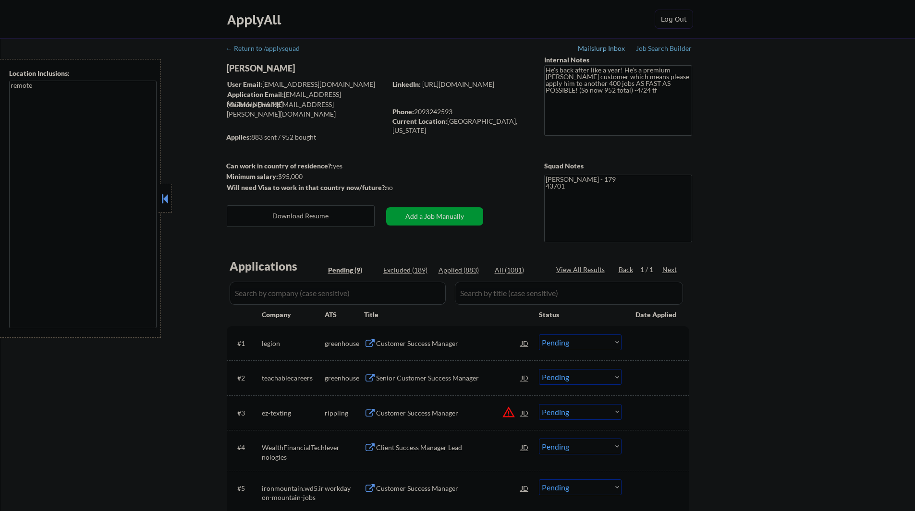
click at [607, 48] on div "Mailslurp Inbox" at bounding box center [602, 48] width 48 height 7
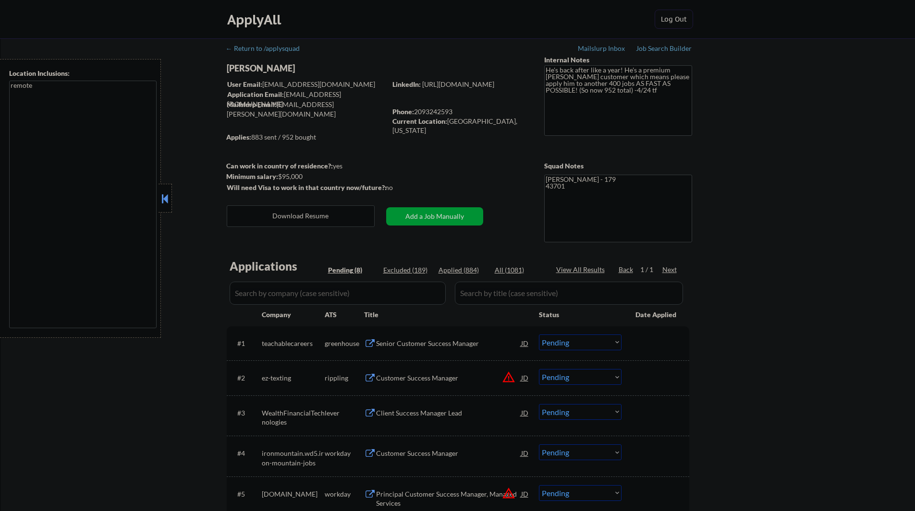
click at [293, 94] on div "Application Email: [EMAIL_ADDRESS][DOMAIN_NAME]" at bounding box center [306, 99] width 159 height 19
click at [372, 96] on div "Application Email: [EMAIL_ADDRESS][DOMAIN_NAME]" at bounding box center [306, 99] width 159 height 19
copy div "[EMAIL_ADDRESS][DOMAIN_NAME]"
select select ""pending""
